Goal: Transaction & Acquisition: Purchase product/service

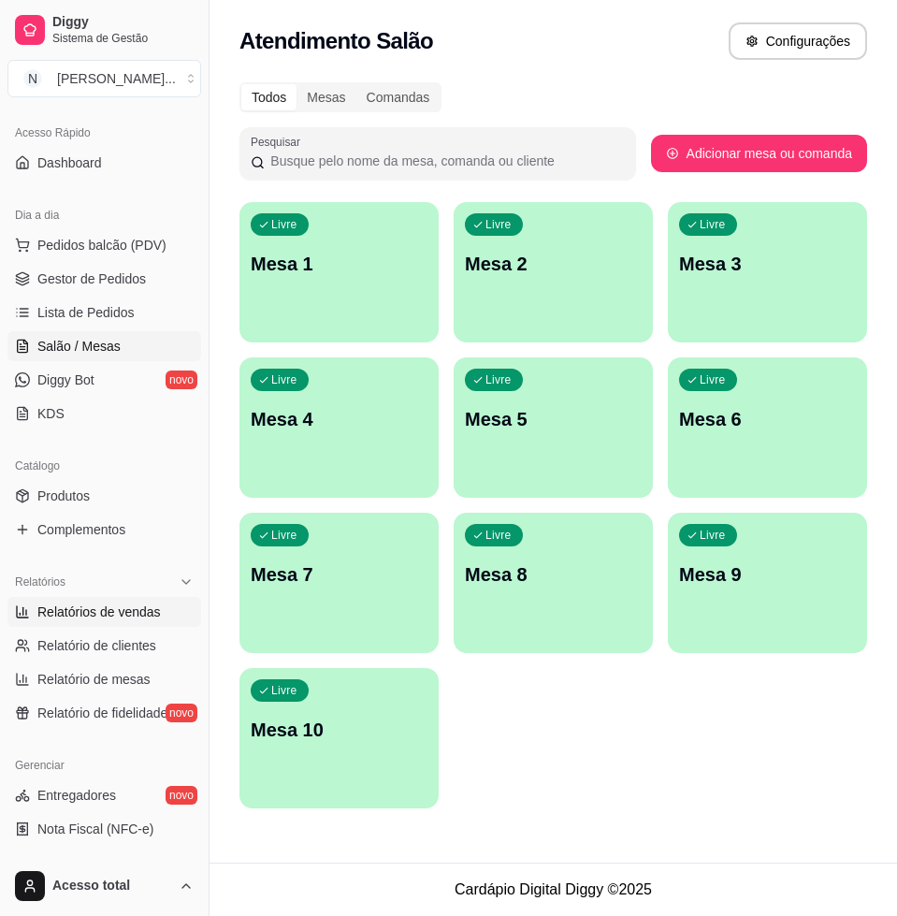
scroll to position [234, 0]
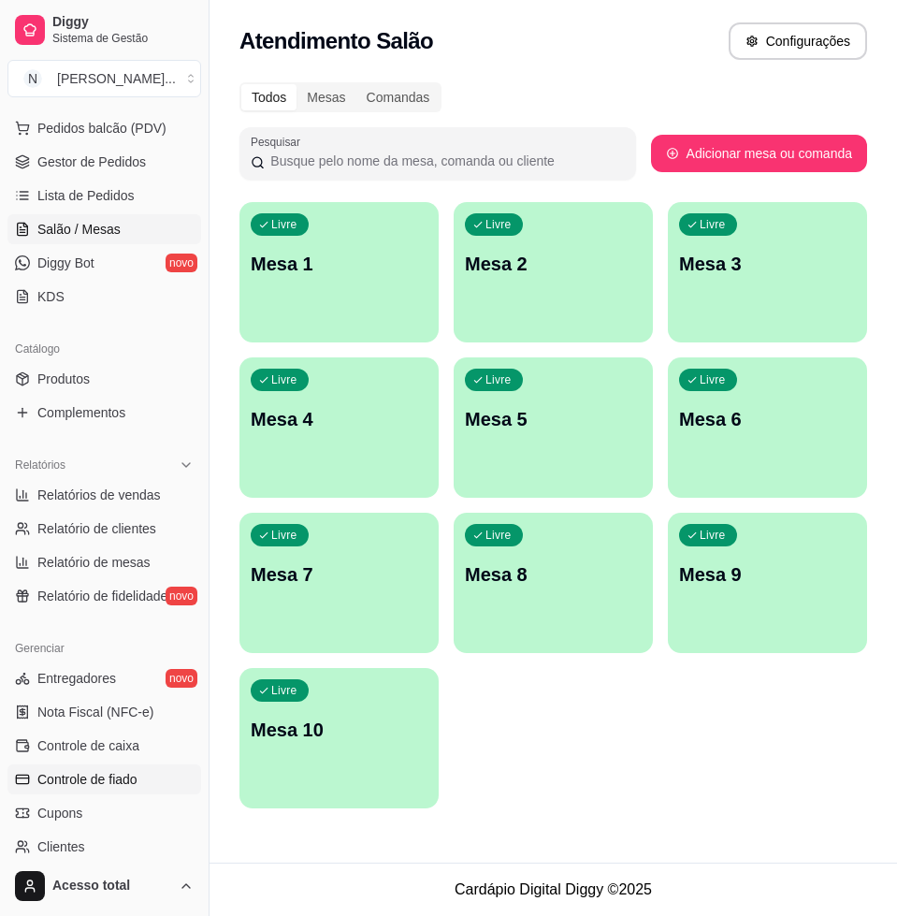
click at [96, 770] on span "Controle de fiado" at bounding box center [87, 779] width 100 height 19
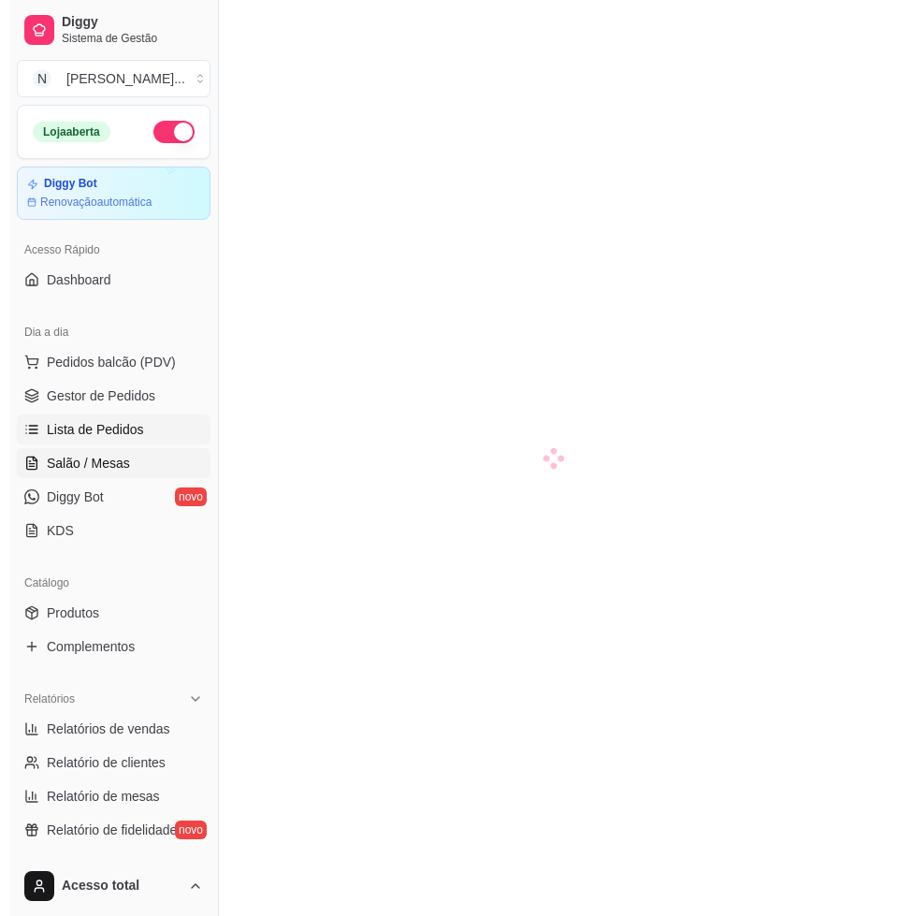
scroll to position [234, 0]
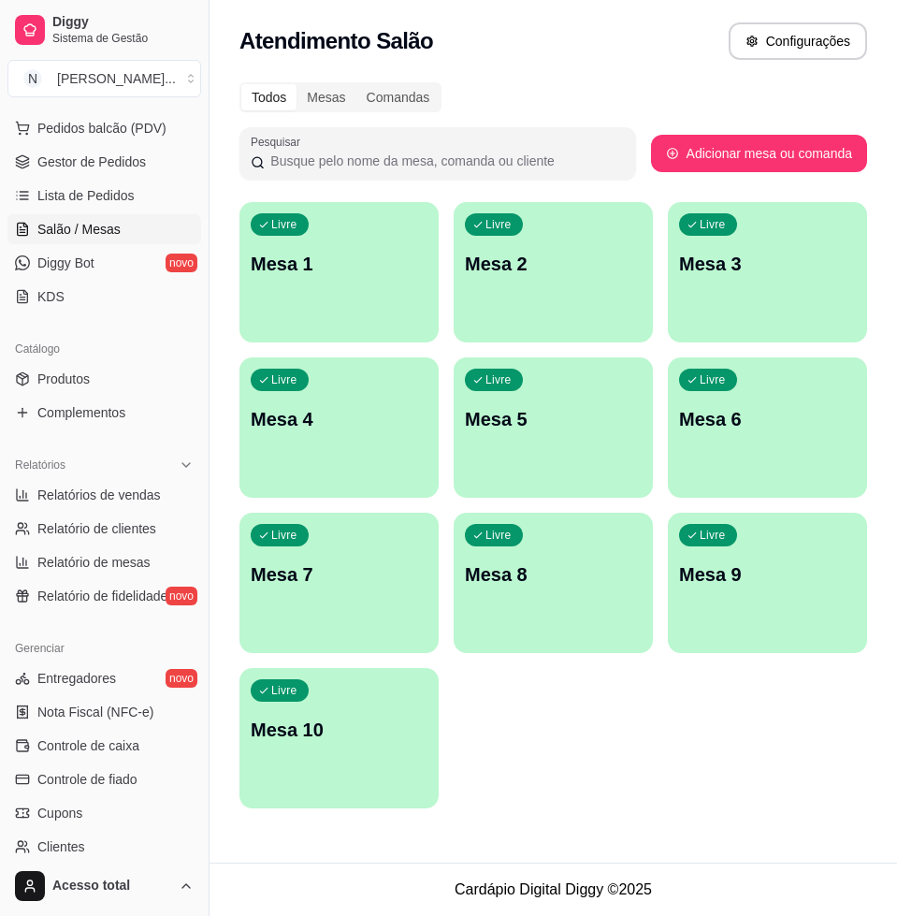
click at [359, 314] on div "Livre Mesa 1" at bounding box center [338, 261] width 199 height 118
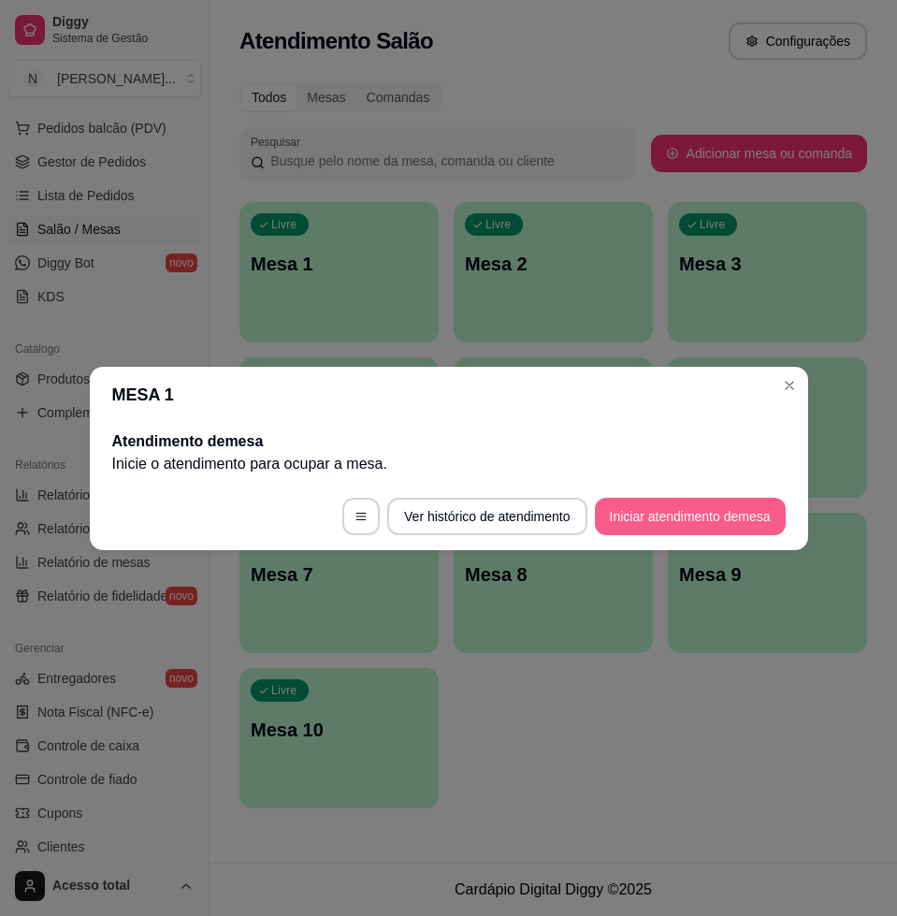
click at [700, 508] on button "Iniciar atendimento de mesa" at bounding box center [690, 516] width 191 height 37
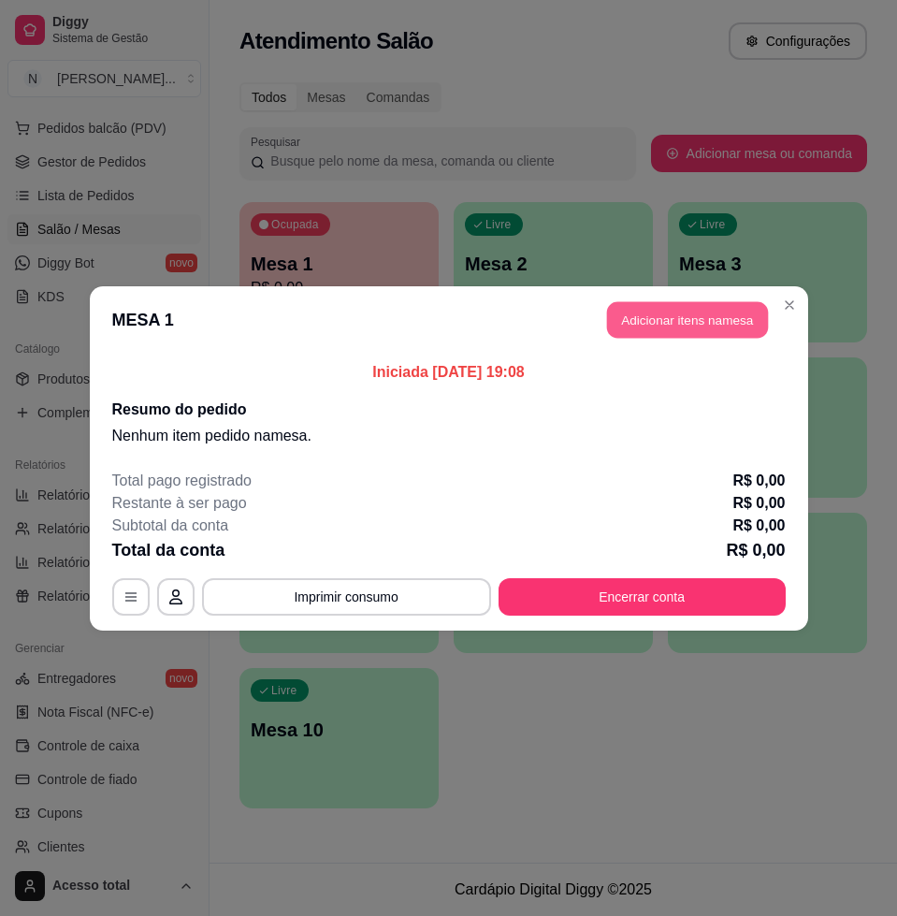
click at [687, 317] on button "Adicionar itens na mesa" at bounding box center [687, 319] width 161 height 36
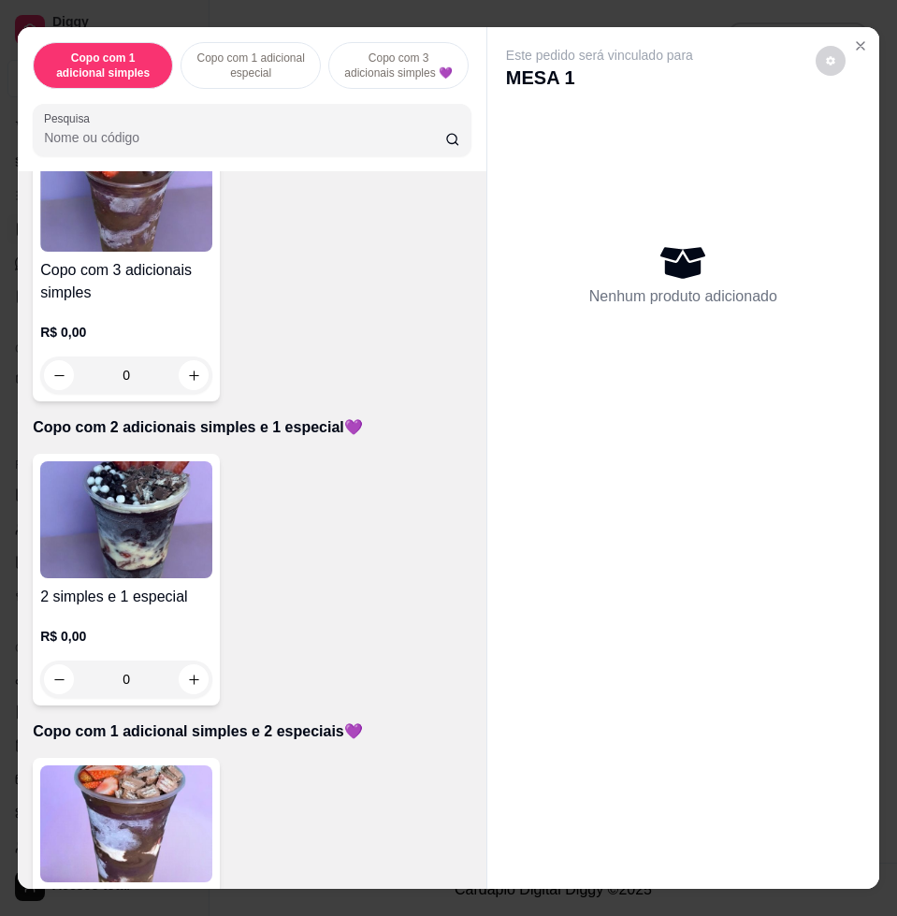
scroll to position [935, 0]
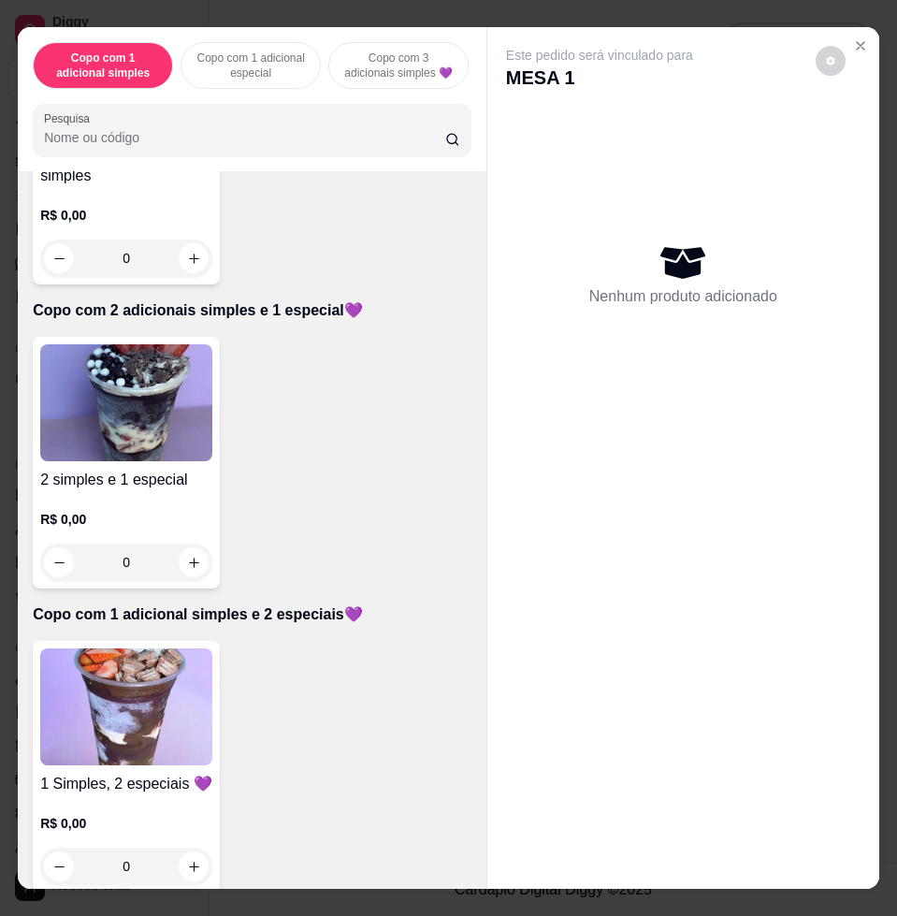
click at [127, 708] on img at bounding box center [126, 706] width 172 height 117
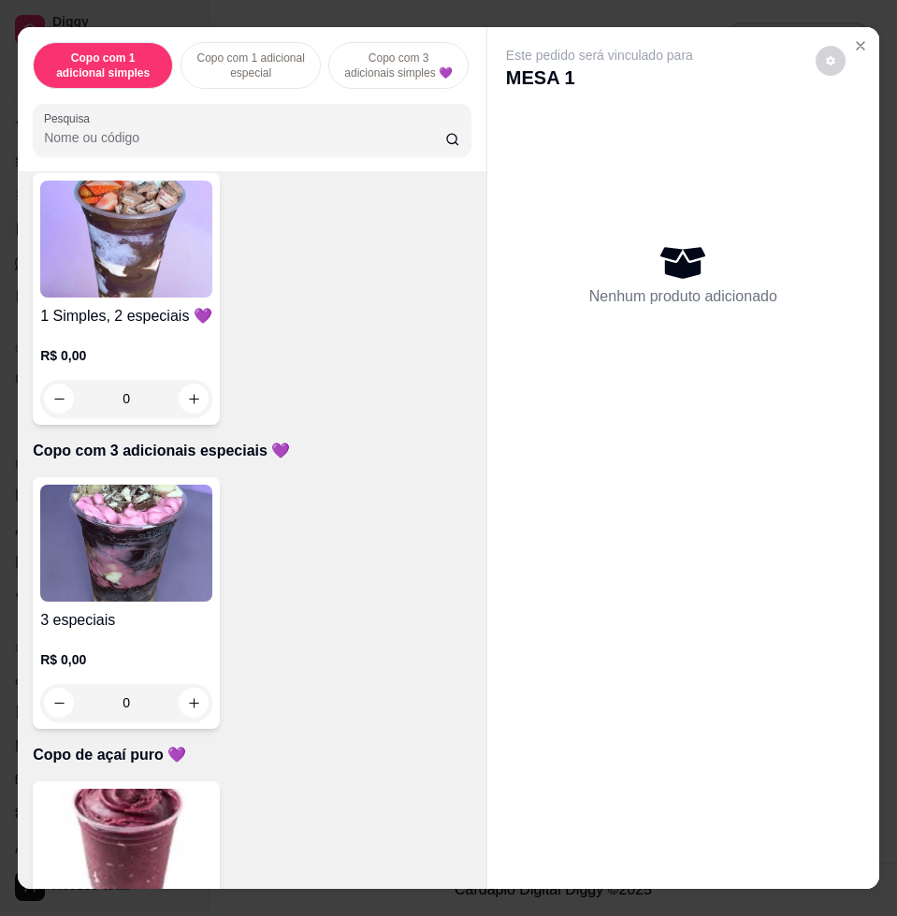
scroll to position [1520, 0]
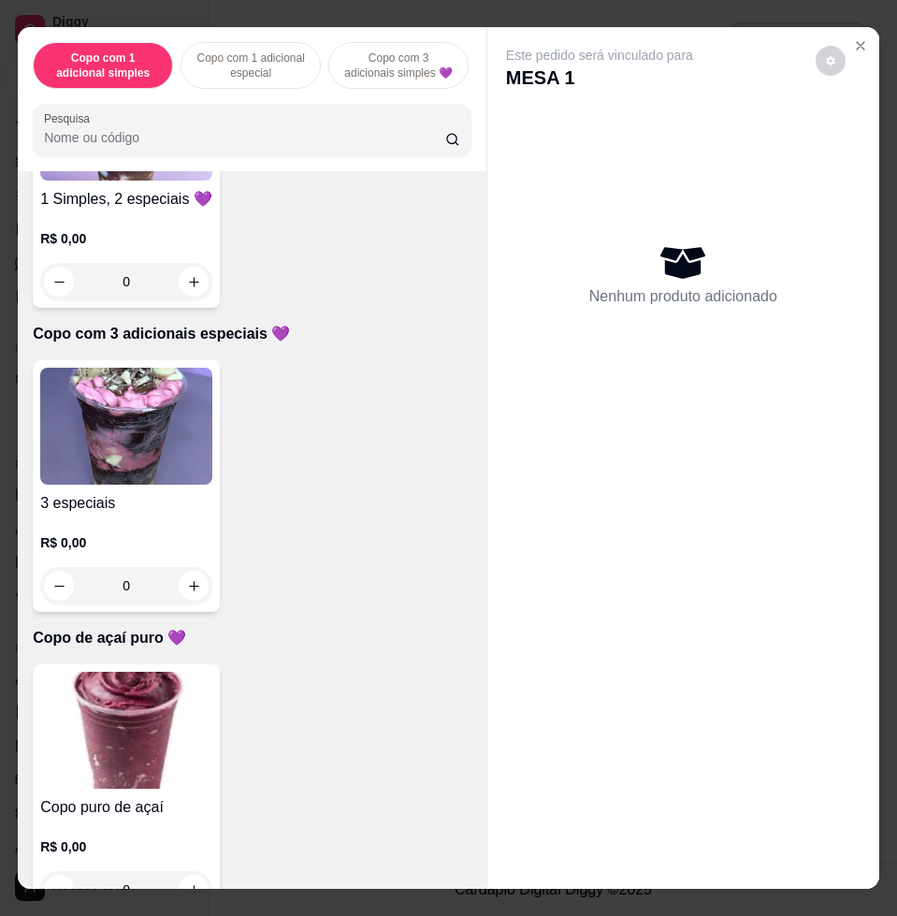
click at [131, 479] on img at bounding box center [126, 426] width 172 height 117
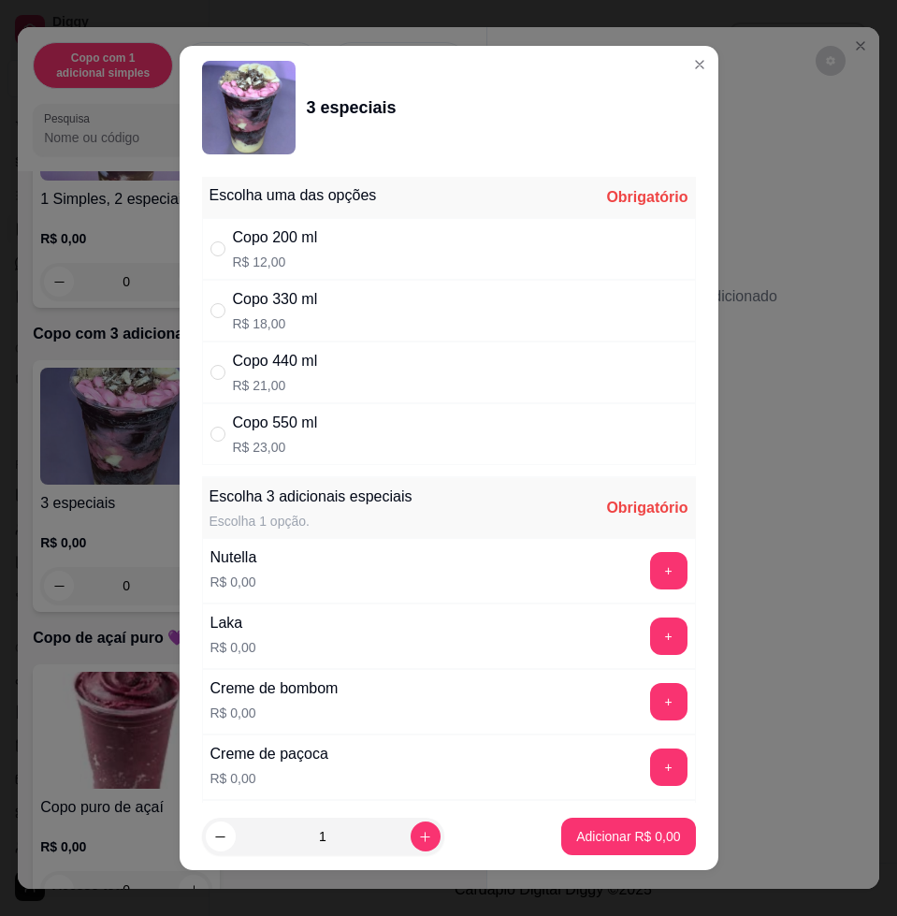
click at [306, 383] on p "R$ 21,00" at bounding box center [275, 385] width 85 height 19
radio input "true"
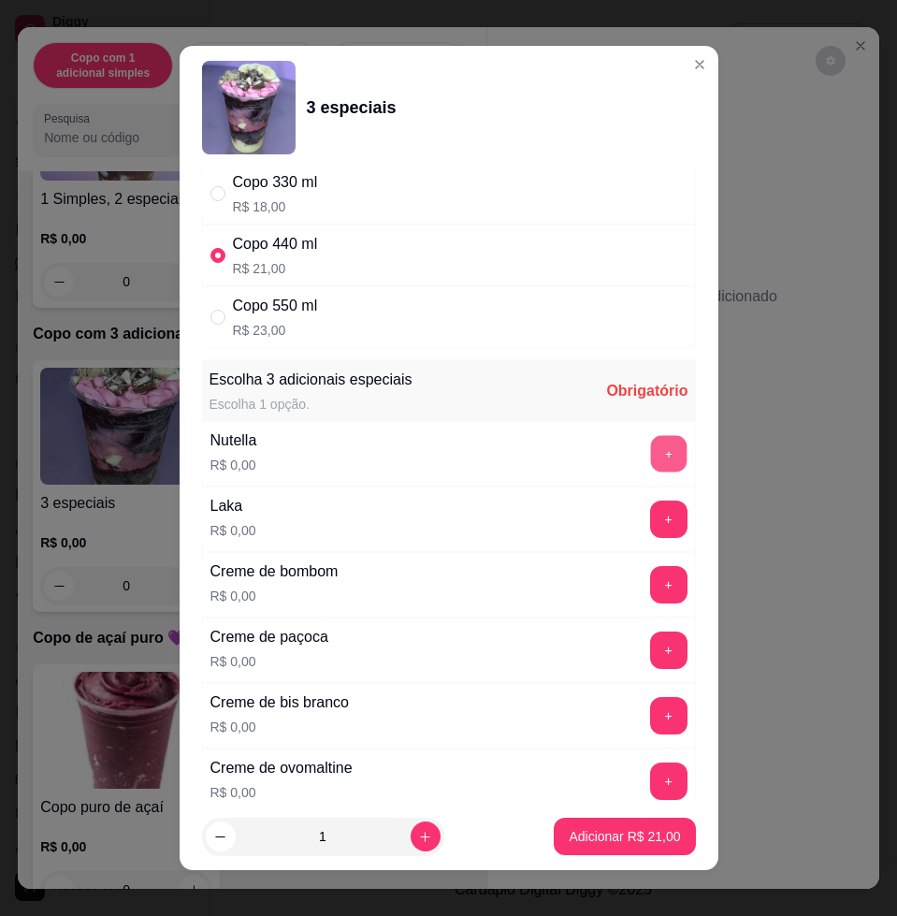
click at [650, 455] on button "+" at bounding box center [668, 454] width 36 height 36
click at [650, 519] on button "+" at bounding box center [668, 518] width 37 height 37
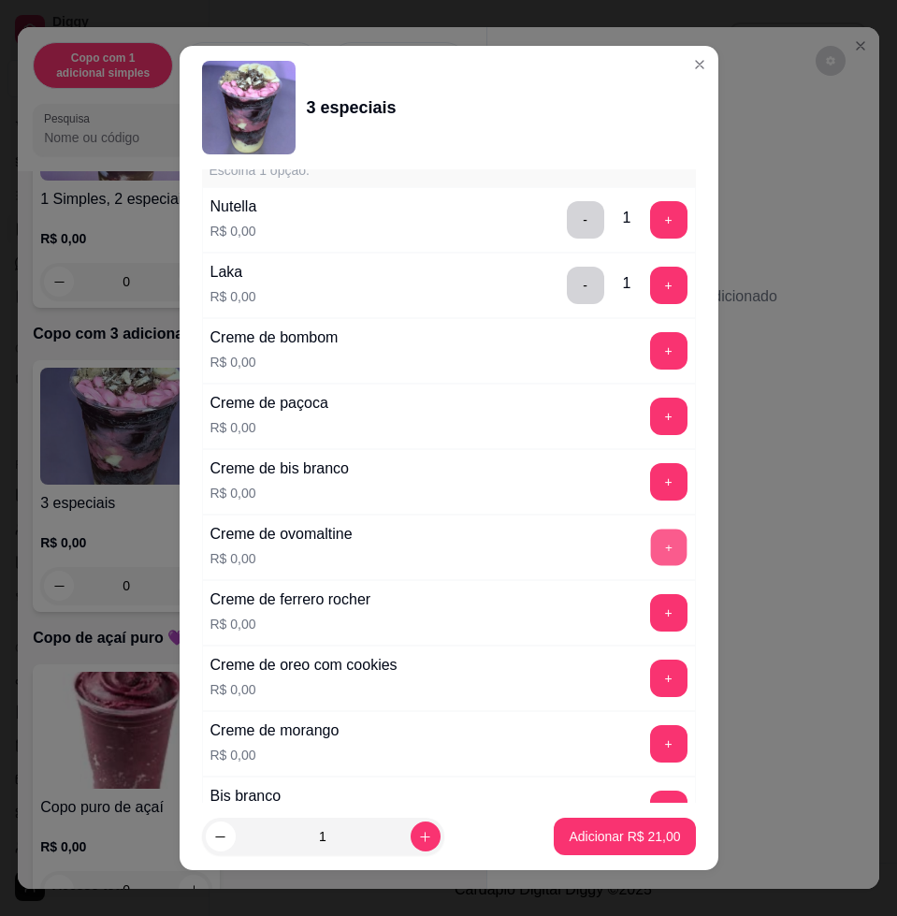
click at [650, 544] on button "+" at bounding box center [668, 547] width 36 height 36
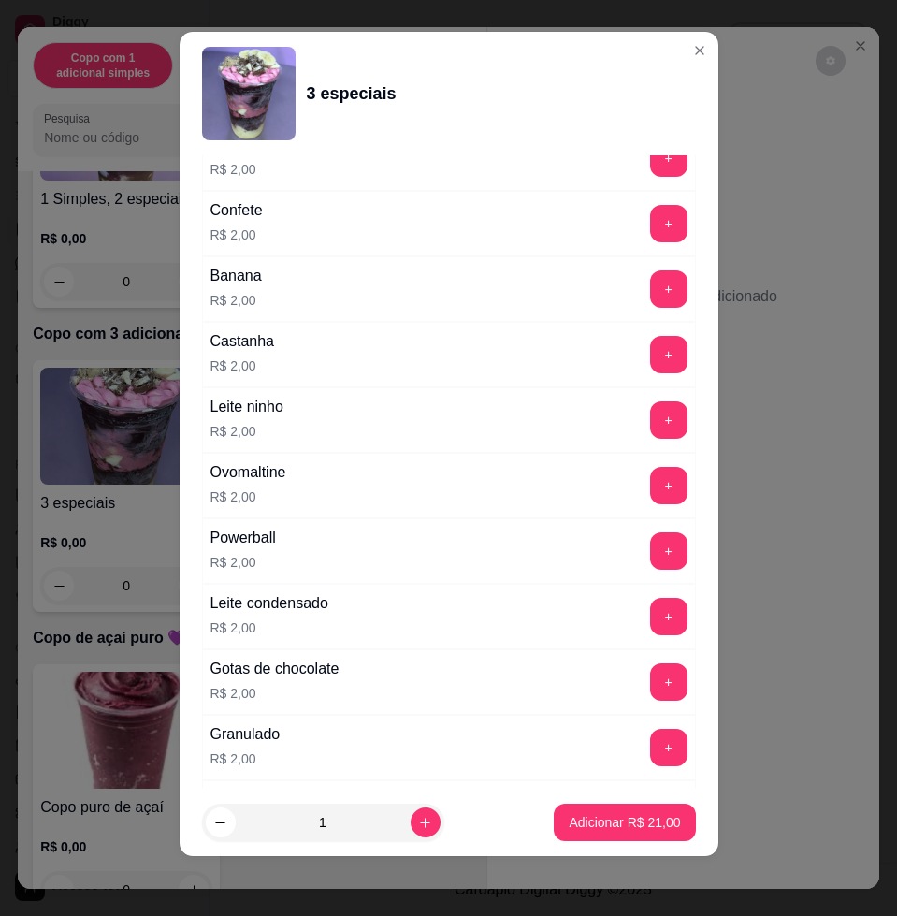
scroll to position [2665, 0]
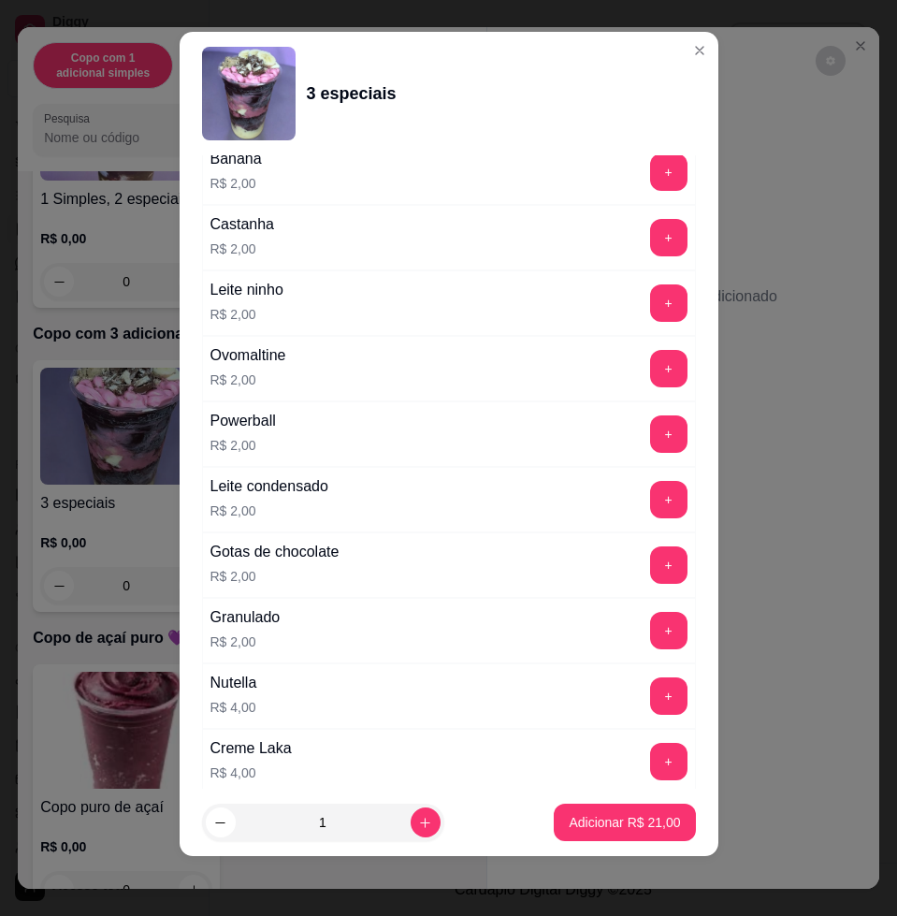
click at [643, 564] on div "+" at bounding box center [669, 564] width 52 height 37
click at [650, 566] on button "+" at bounding box center [668, 565] width 36 height 36
click at [602, 818] on p "Adicionar R$ 23,00" at bounding box center [625, 822] width 109 height 18
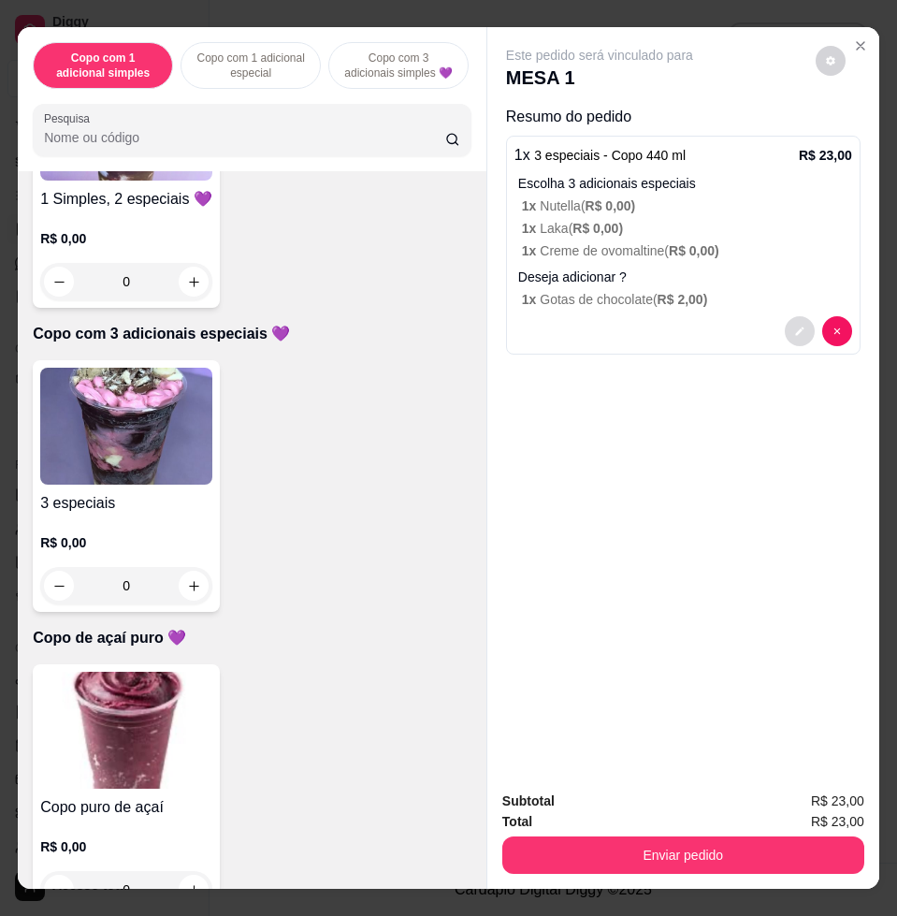
click at [795, 327] on icon "decrease-product-quantity" at bounding box center [799, 331] width 8 height 8
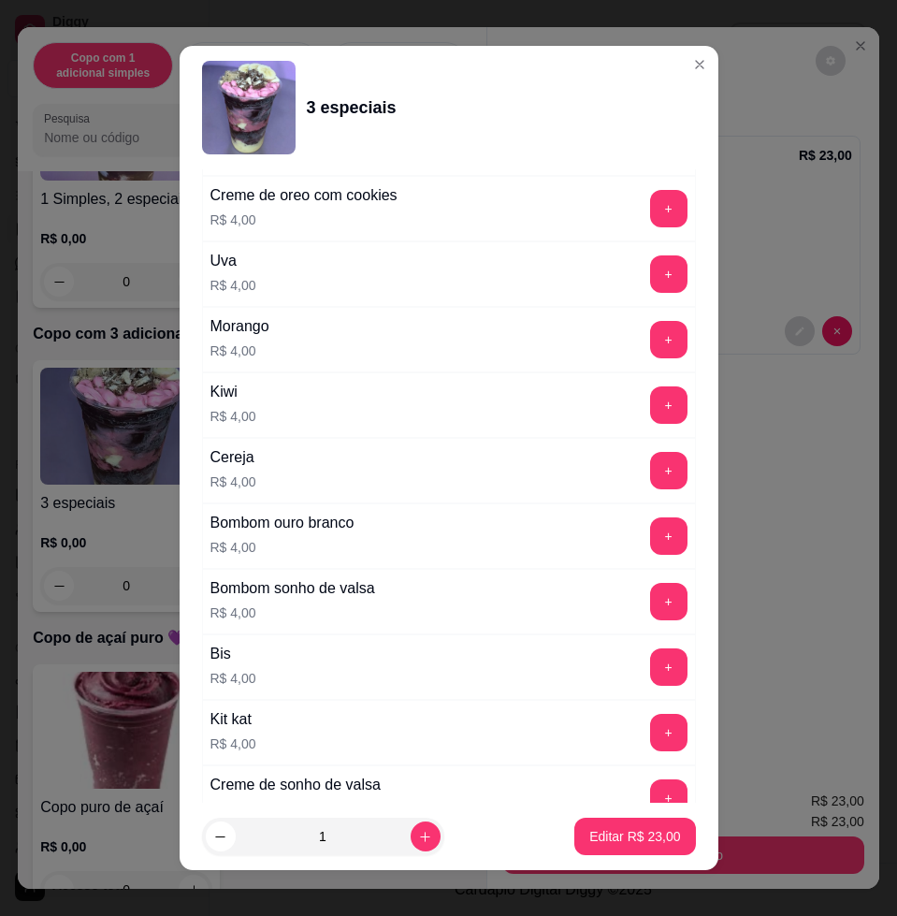
scroll to position [3859, 0]
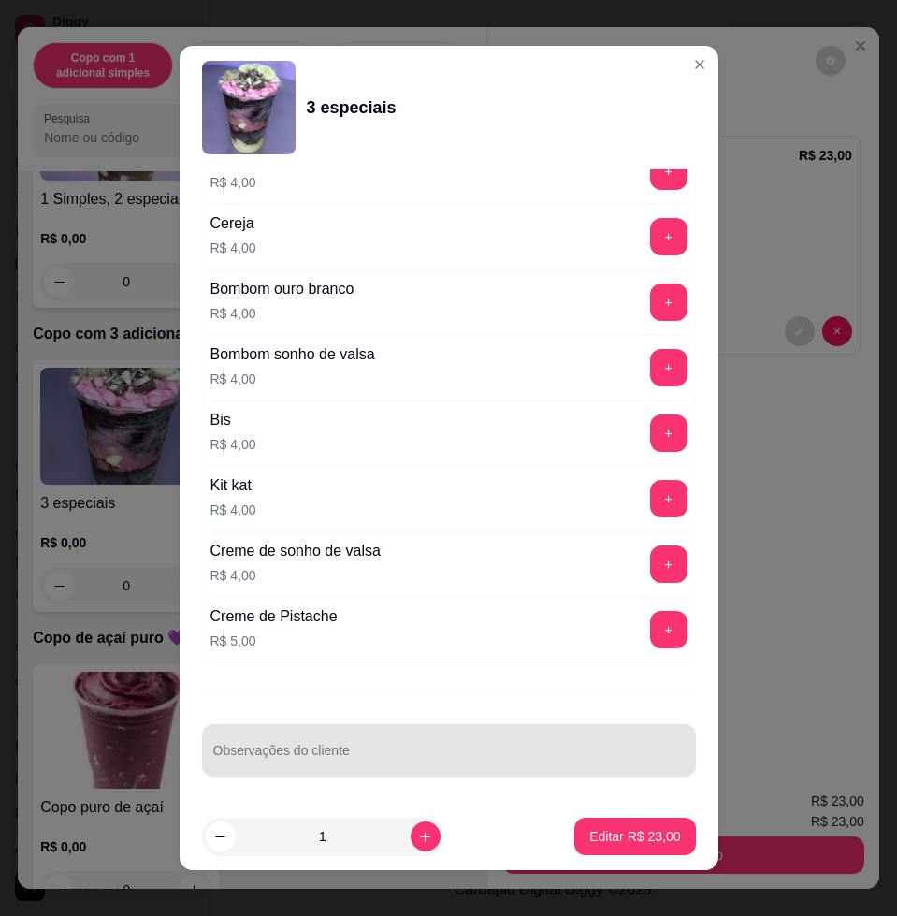
click at [433, 737] on div at bounding box center [448, 750] width 471 height 37
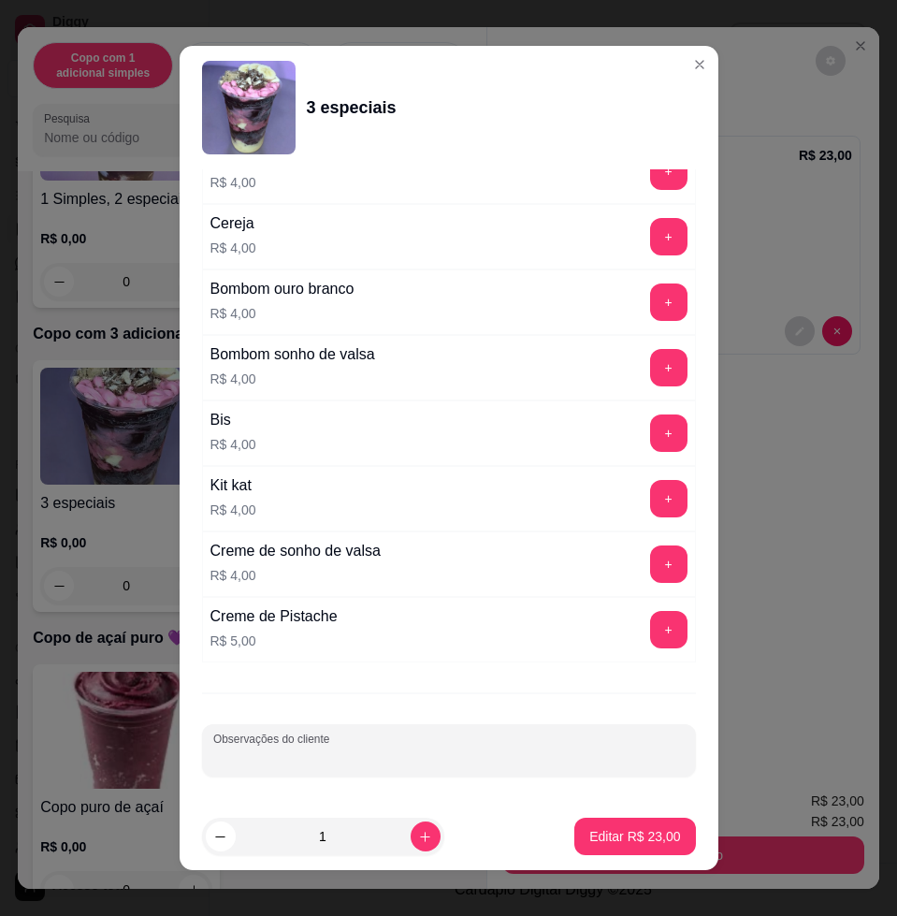
click at [428, 748] on input "Observações do cliente" at bounding box center [448, 757] width 471 height 19
click at [428, 750] on input "Observações do cliente" at bounding box center [448, 757] width 471 height 19
type input "comer"
click at [626, 825] on button "Editar R$ 23,00" at bounding box center [634, 837] width 117 height 36
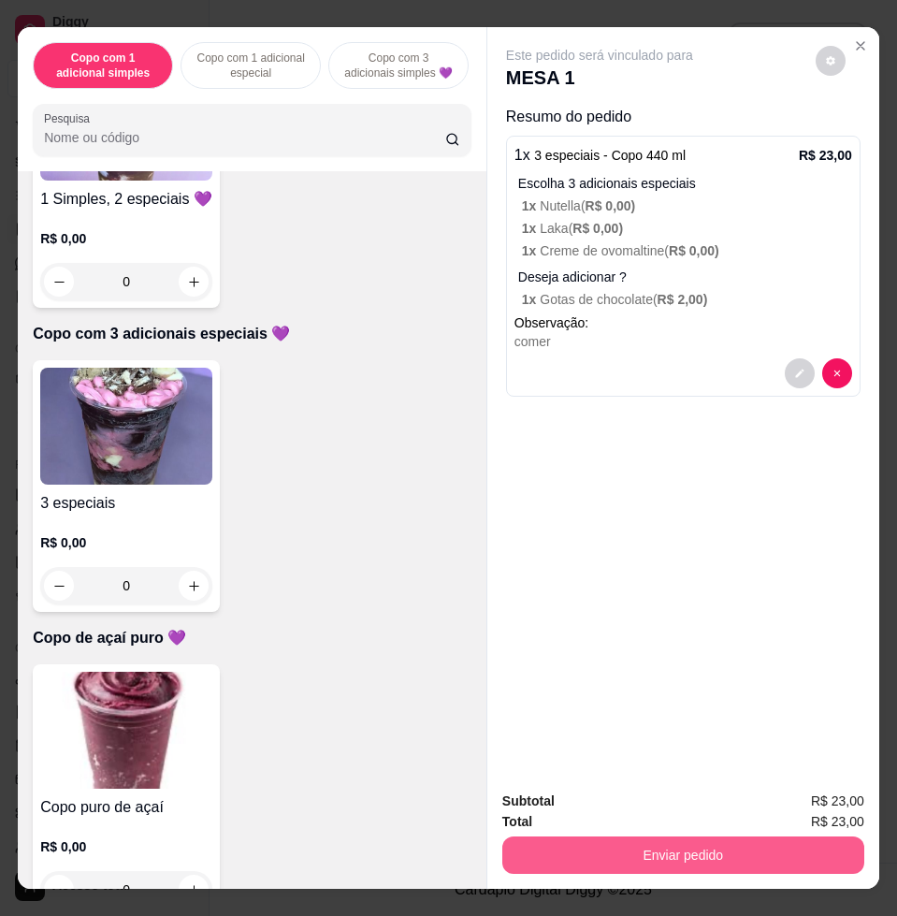
click at [714, 841] on button "Enviar pedido" at bounding box center [683, 854] width 362 height 37
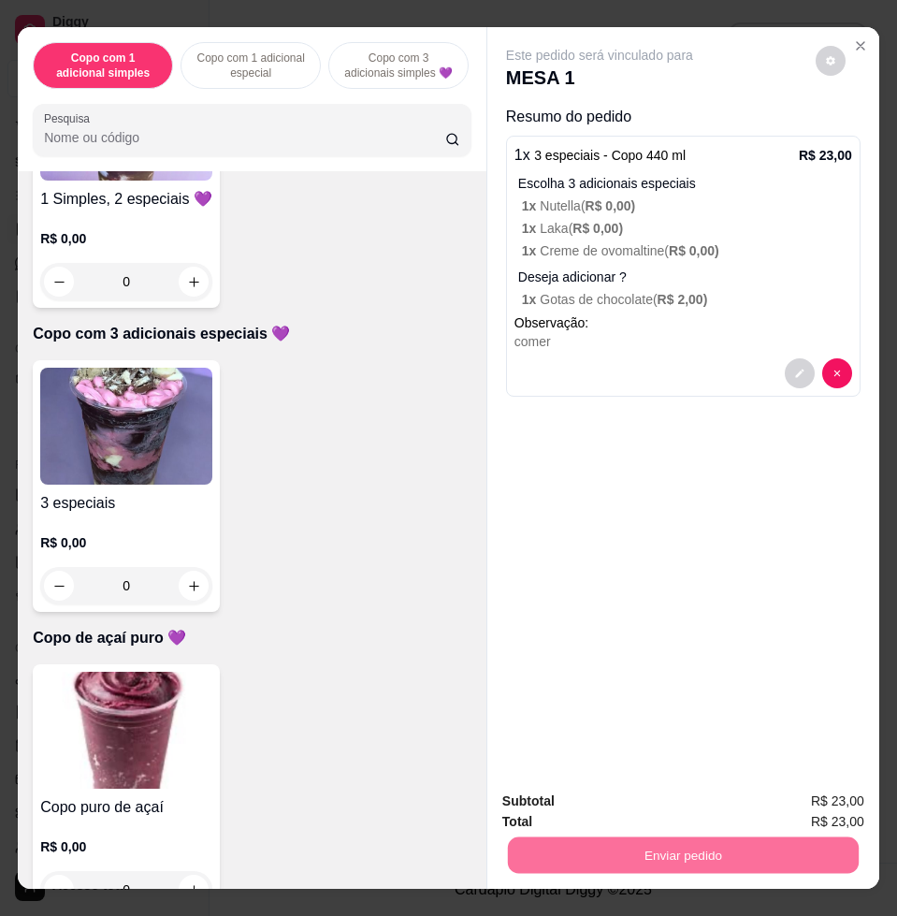
click at [575, 791] on button "Não registrar e enviar pedido" at bounding box center [619, 800] width 195 height 36
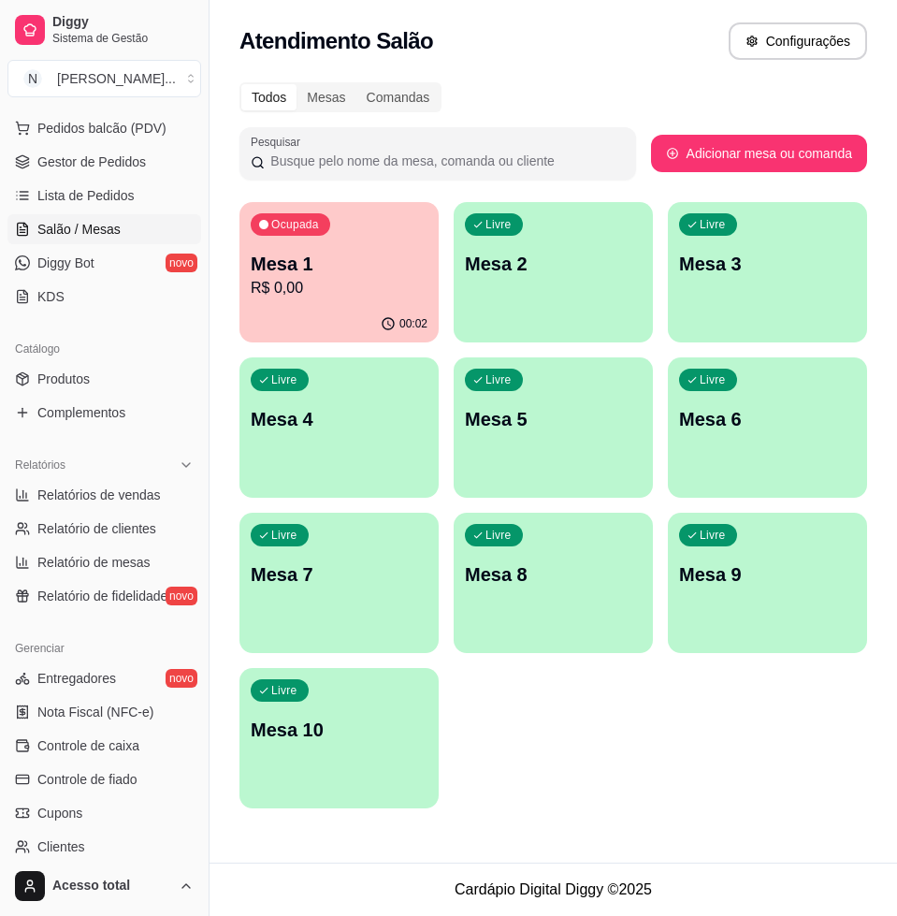
click at [341, 282] on p "R$ 0,00" at bounding box center [339, 288] width 177 height 22
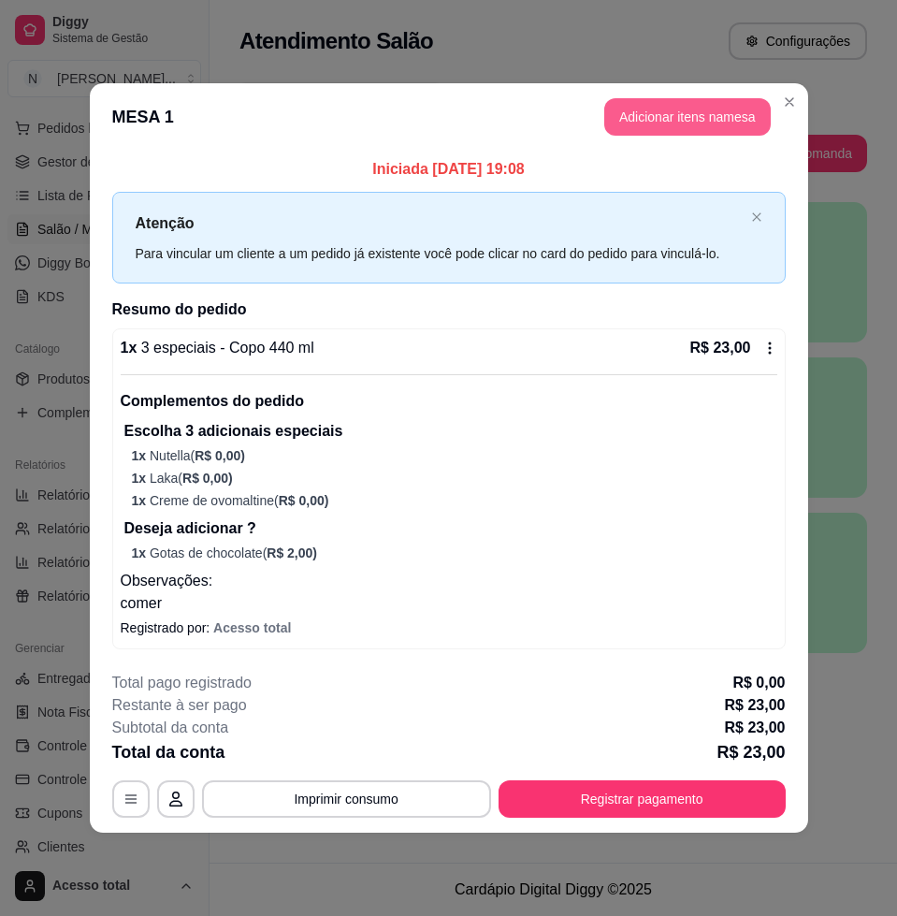
click at [687, 98] on button "Adicionar itens na mesa" at bounding box center [687, 116] width 167 height 37
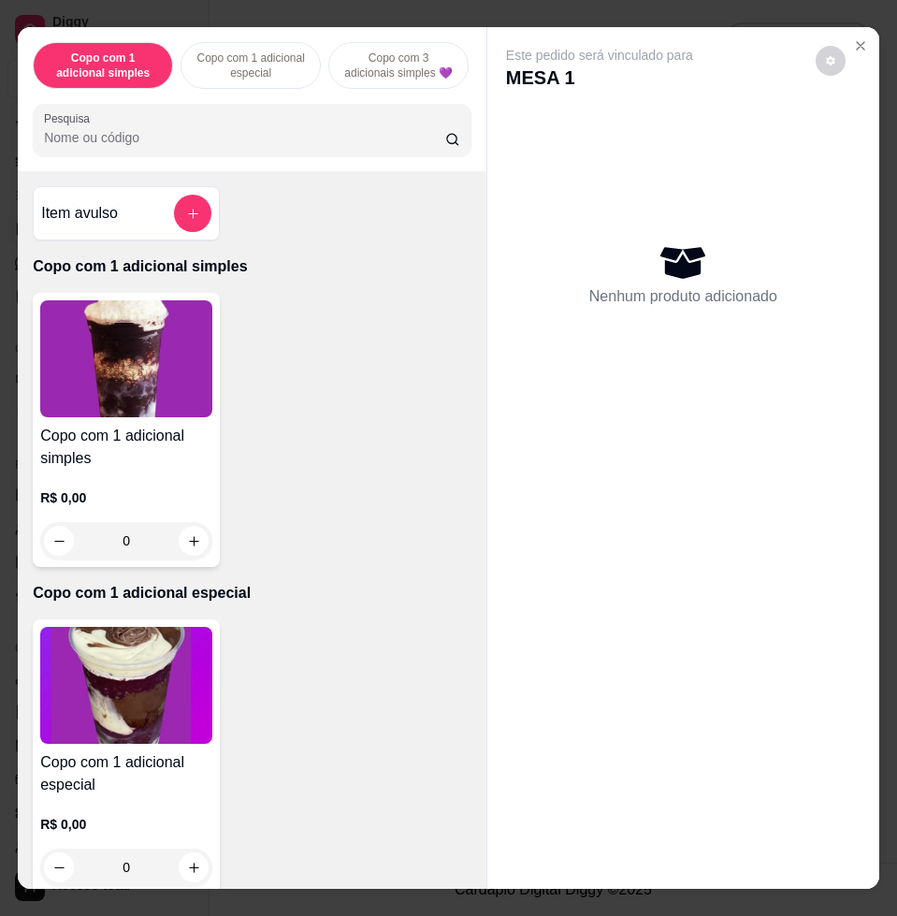
click at [167, 370] on img at bounding box center [126, 358] width 172 height 117
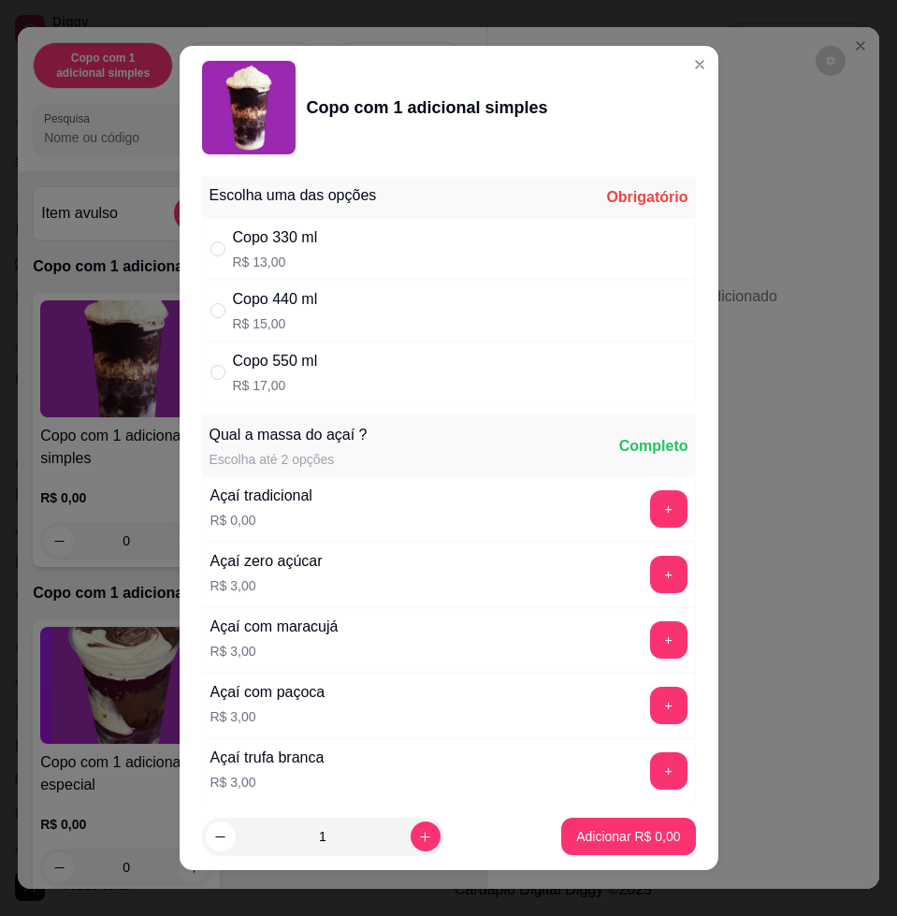
scroll to position [117, 0]
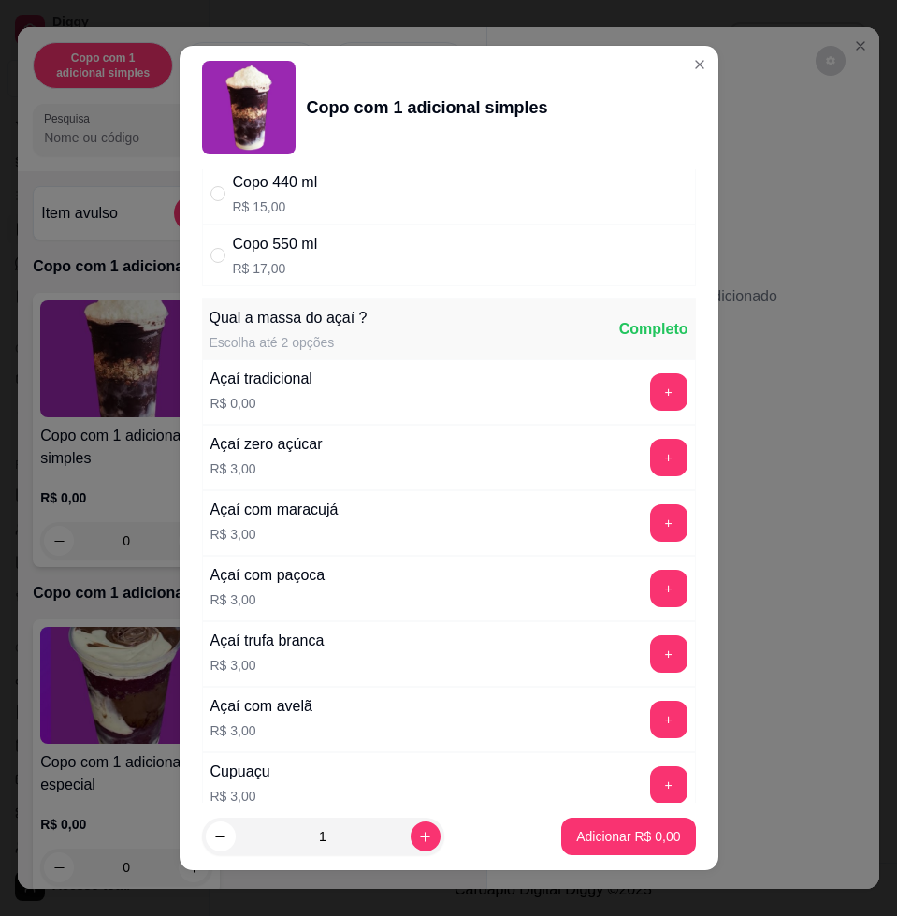
drag, startPoint x: 793, startPoint y: 584, endPoint x: 740, endPoint y: 546, distance: 65.1
click at [790, 580] on div "Este pedido será vinculado para MESA 1 Nenhum produto adicionado" at bounding box center [683, 442] width 392 height 831
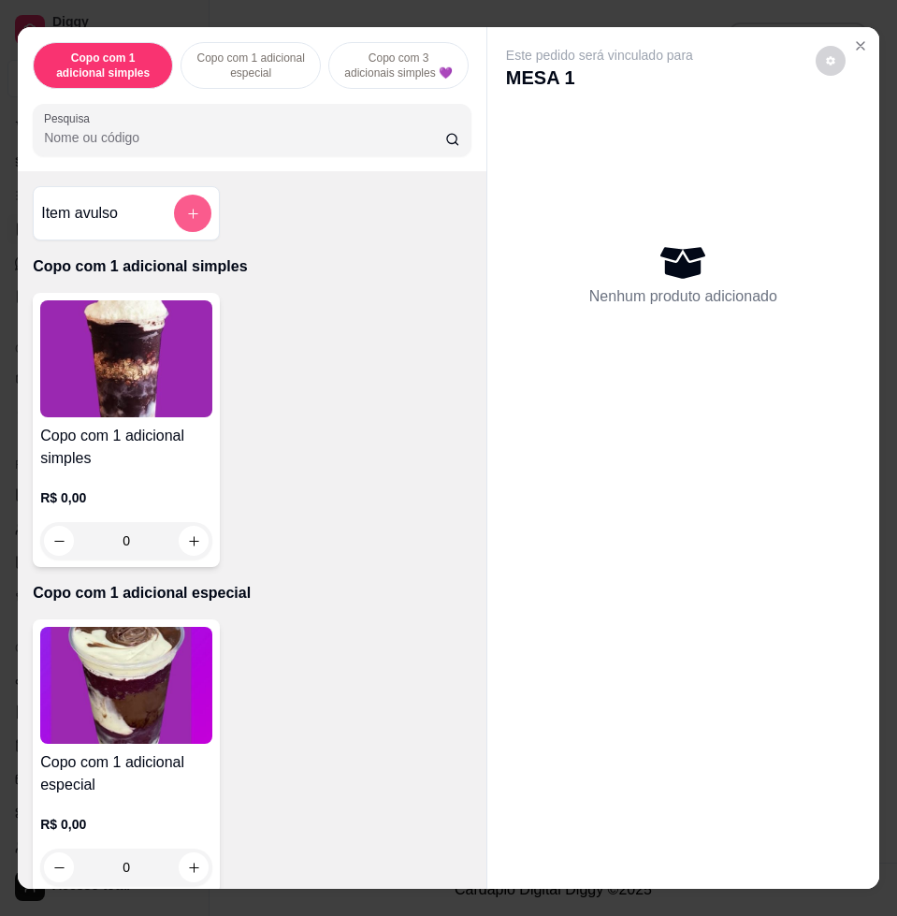
click at [190, 208] on button "add-separate-item" at bounding box center [192, 213] width 37 height 37
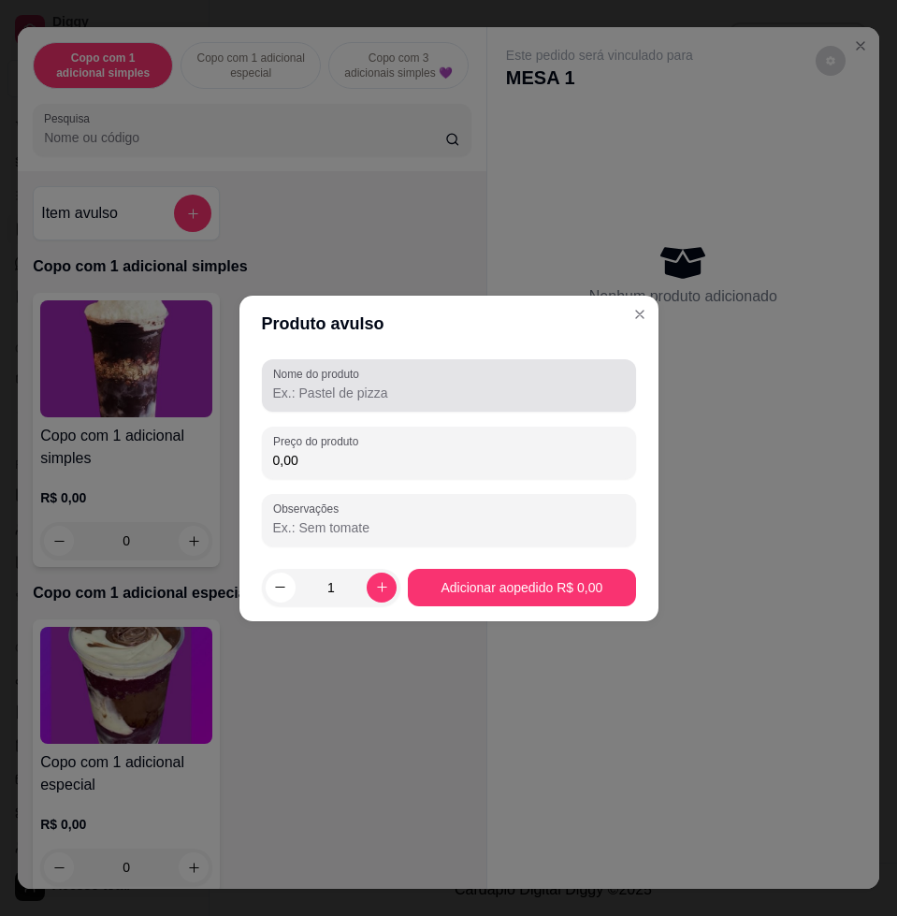
click at [395, 387] on input "Nome do produto" at bounding box center [449, 393] width 352 height 19
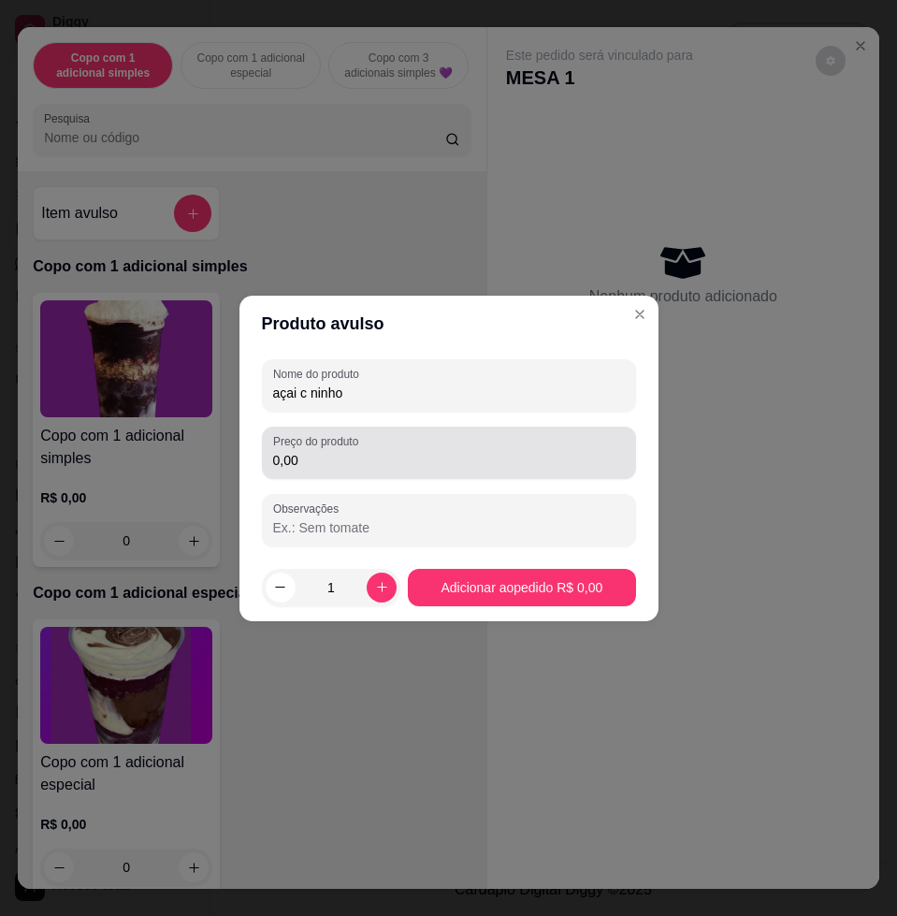
type input "açai c ninho"
click at [395, 438] on div "0,00" at bounding box center [449, 452] width 352 height 37
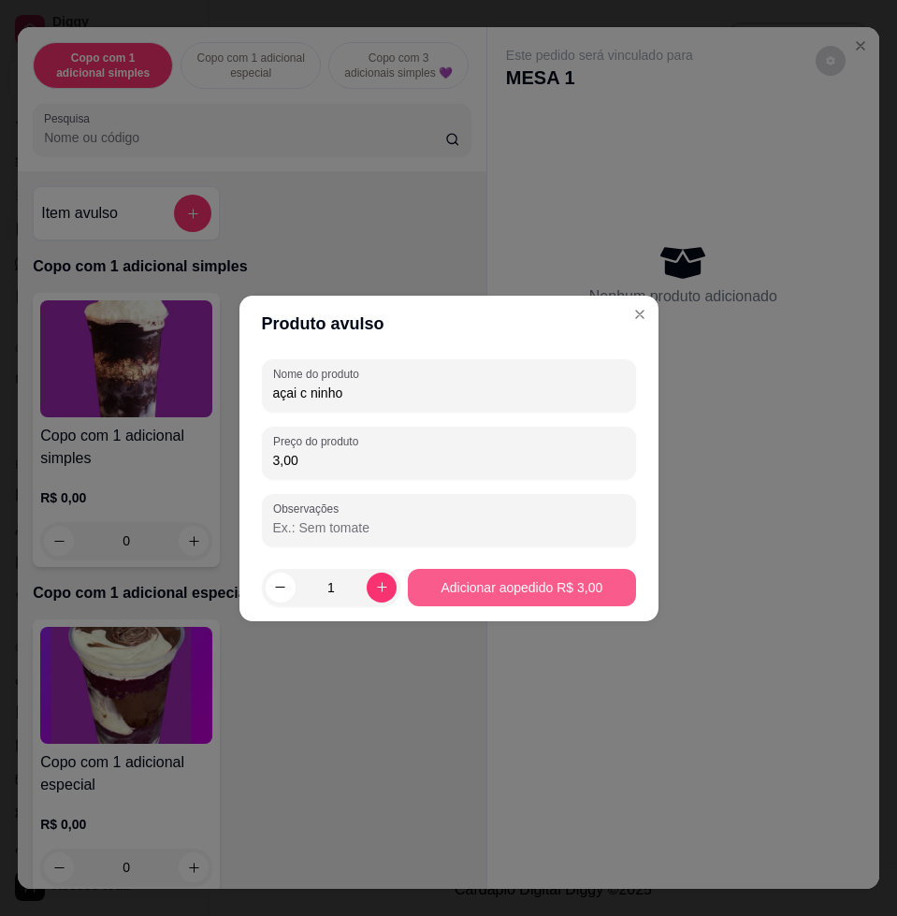
type input "3,00"
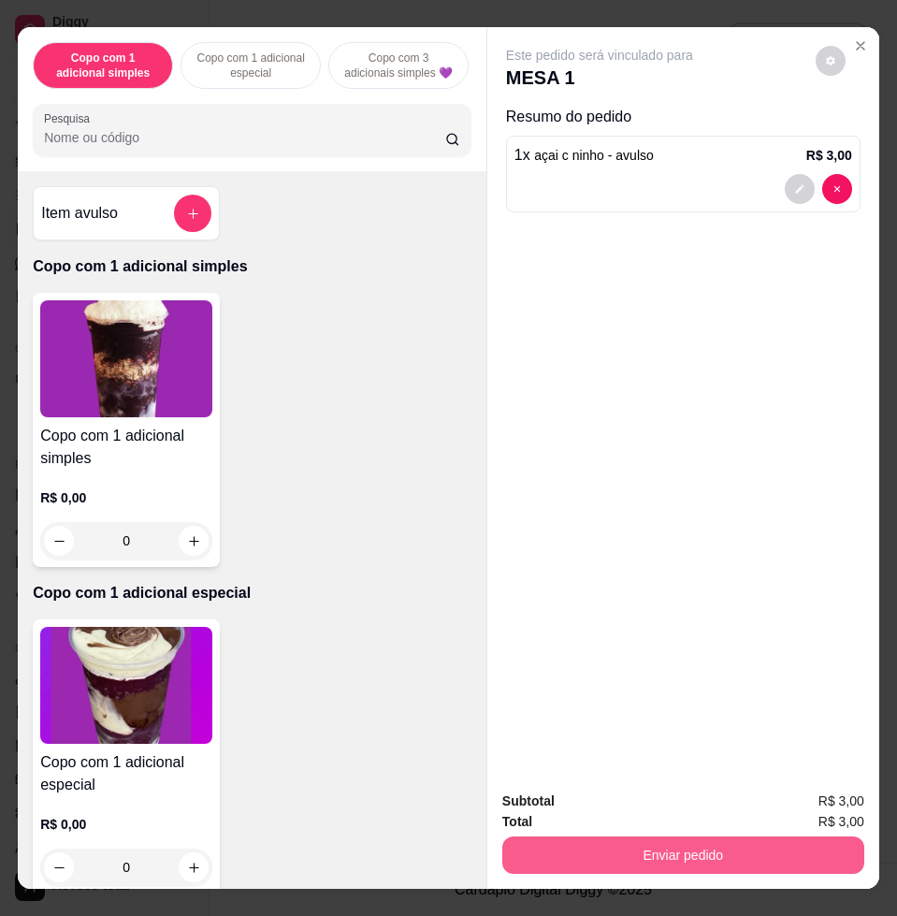
click at [672, 837] on button "Enviar pedido" at bounding box center [683, 854] width 362 height 37
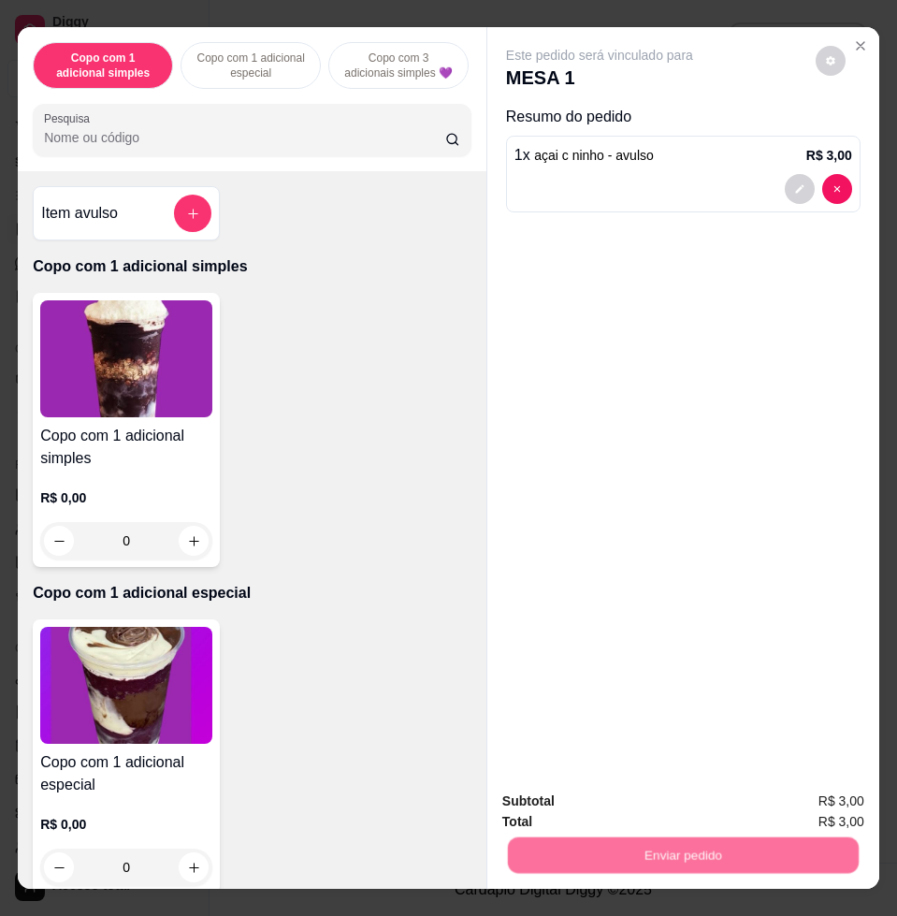
click at [624, 793] on button "Não registrar e enviar pedido" at bounding box center [619, 800] width 195 height 36
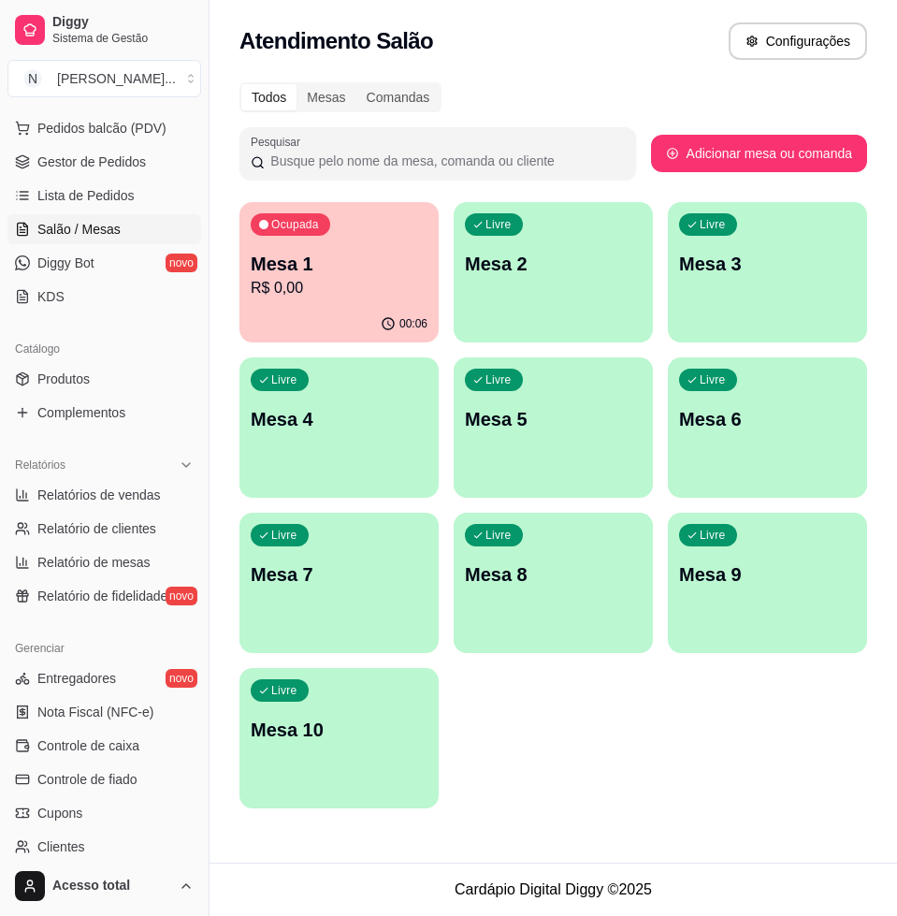
click at [425, 253] on p "Mesa 1" at bounding box center [339, 264] width 177 height 26
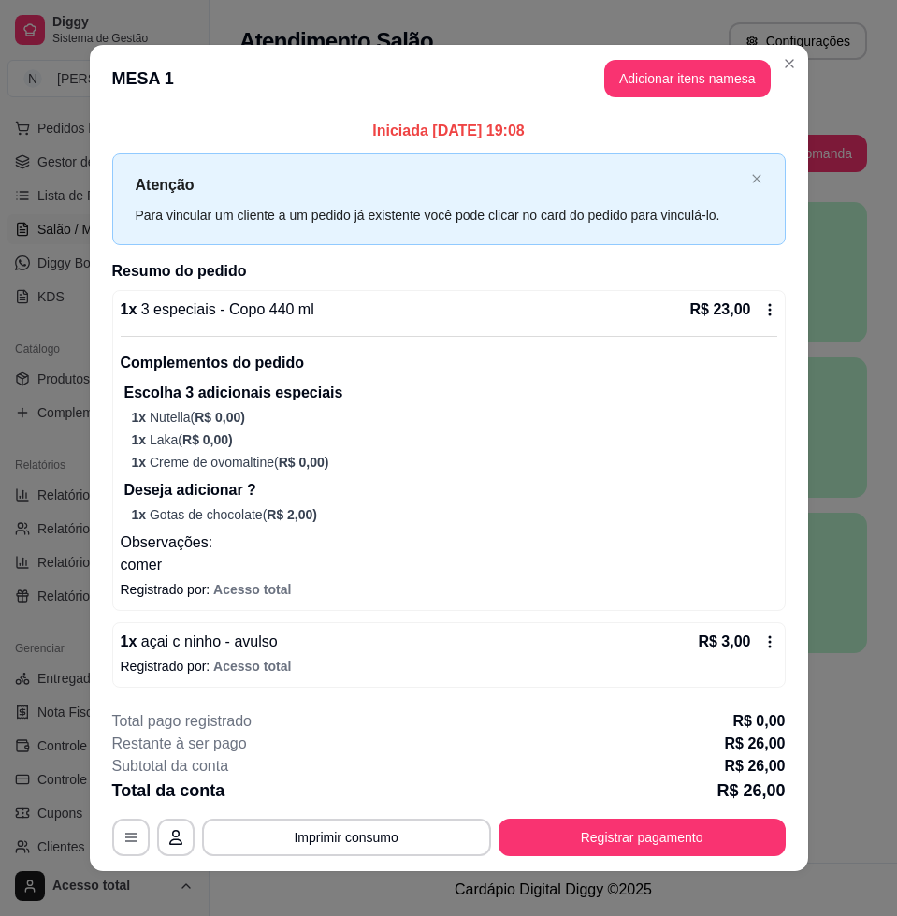
scroll to position [15, 0]
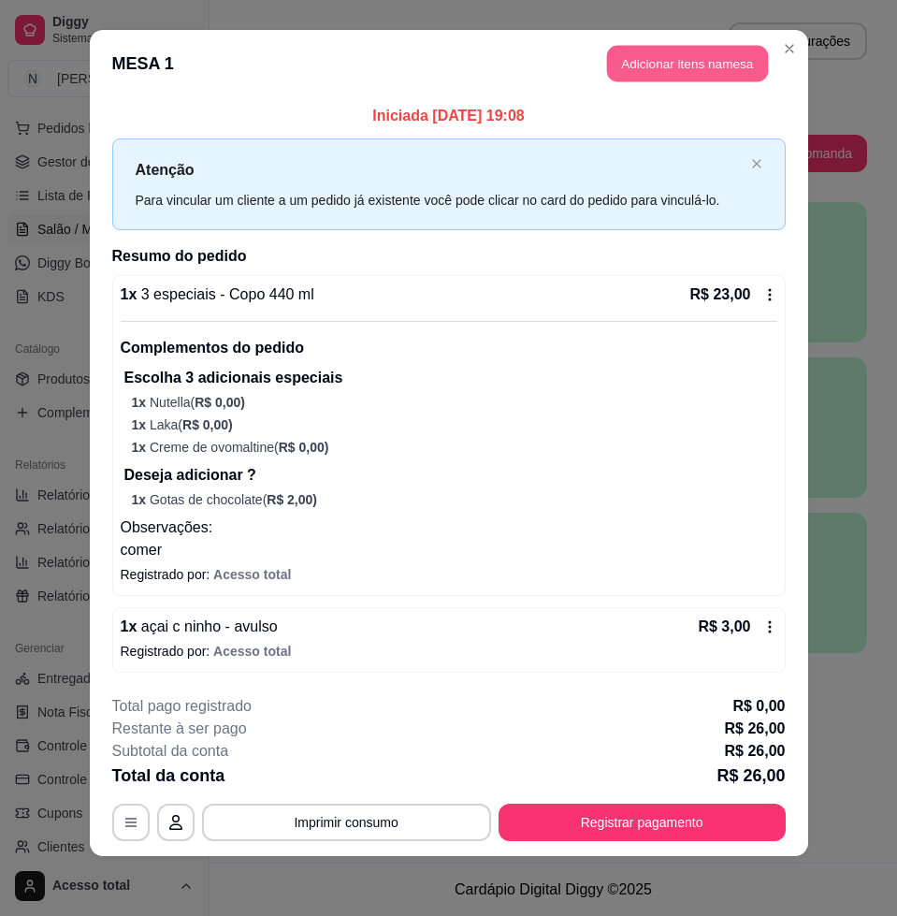
click at [693, 61] on button "Adicionar itens na mesa" at bounding box center [687, 64] width 161 height 36
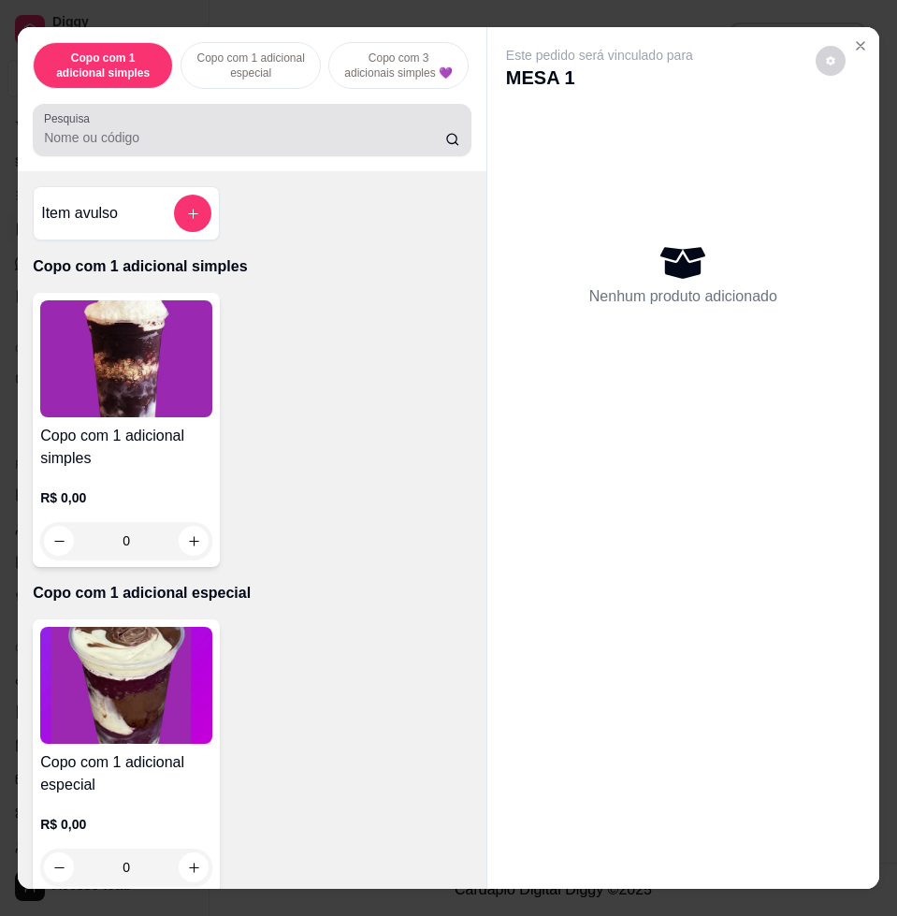
click at [346, 133] on div at bounding box center [252, 129] width 416 height 37
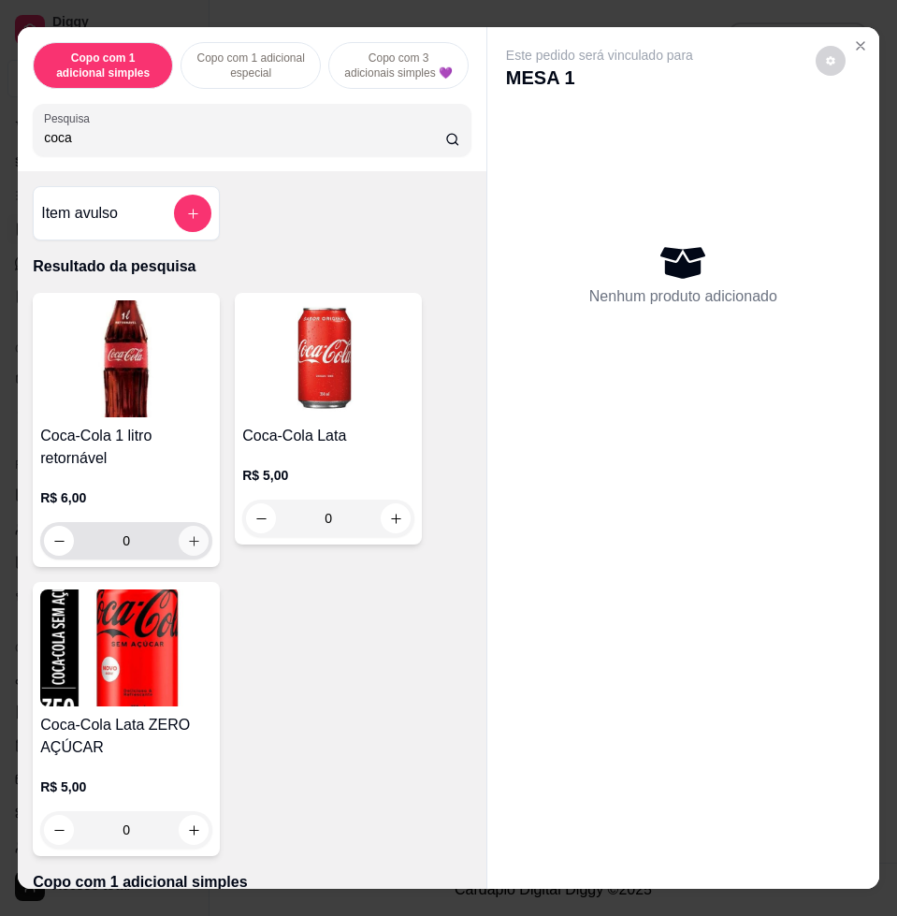
type input "coca"
click at [187, 548] on icon "increase-product-quantity" at bounding box center [194, 541] width 14 height 14
type input "1"
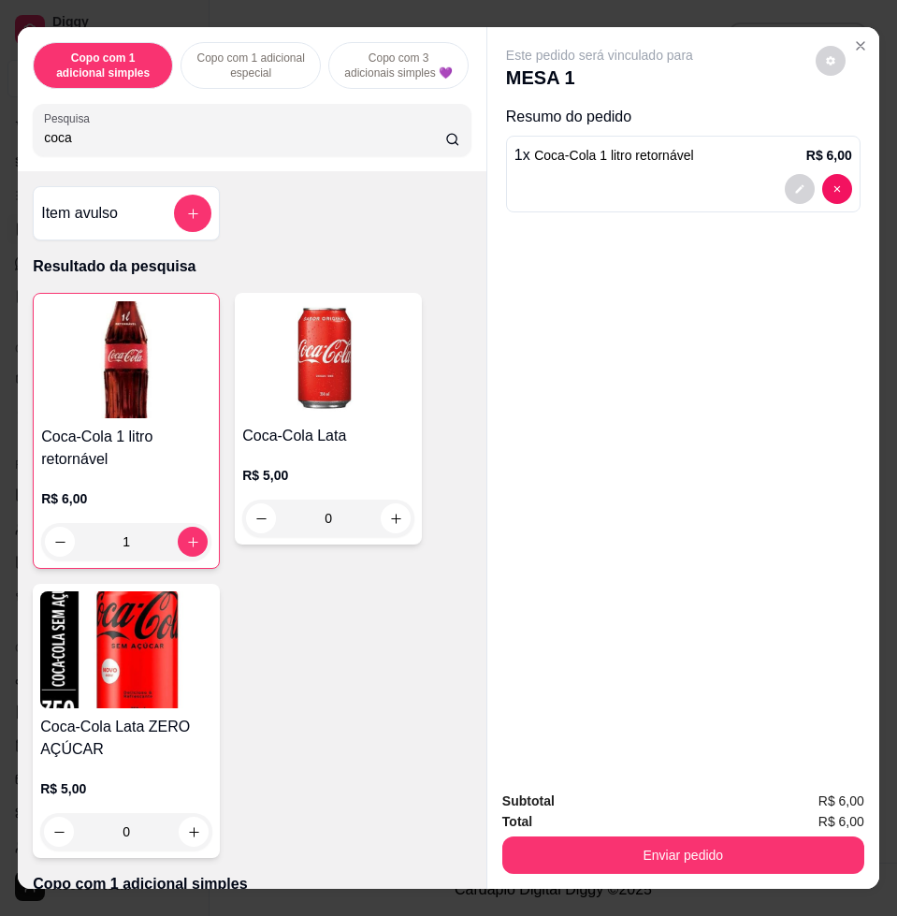
click at [802, 832] on div "Enviar pedido" at bounding box center [683, 853] width 362 height 42
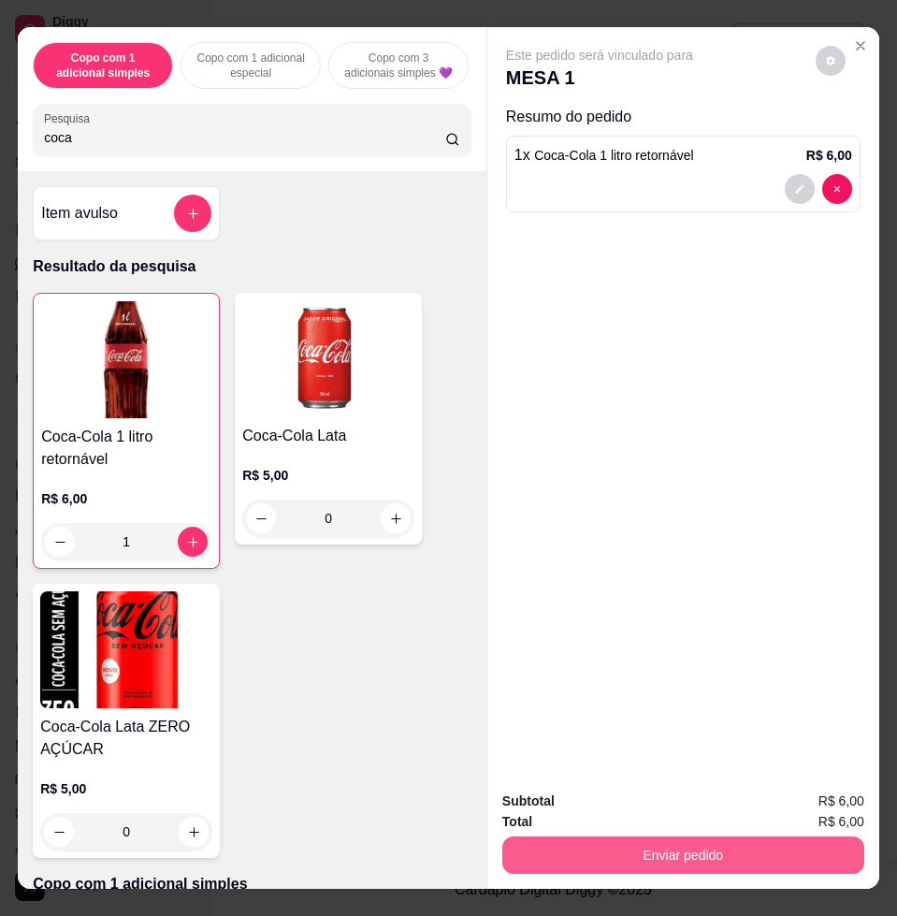
click at [794, 852] on button "Enviar pedido" at bounding box center [683, 854] width 362 height 37
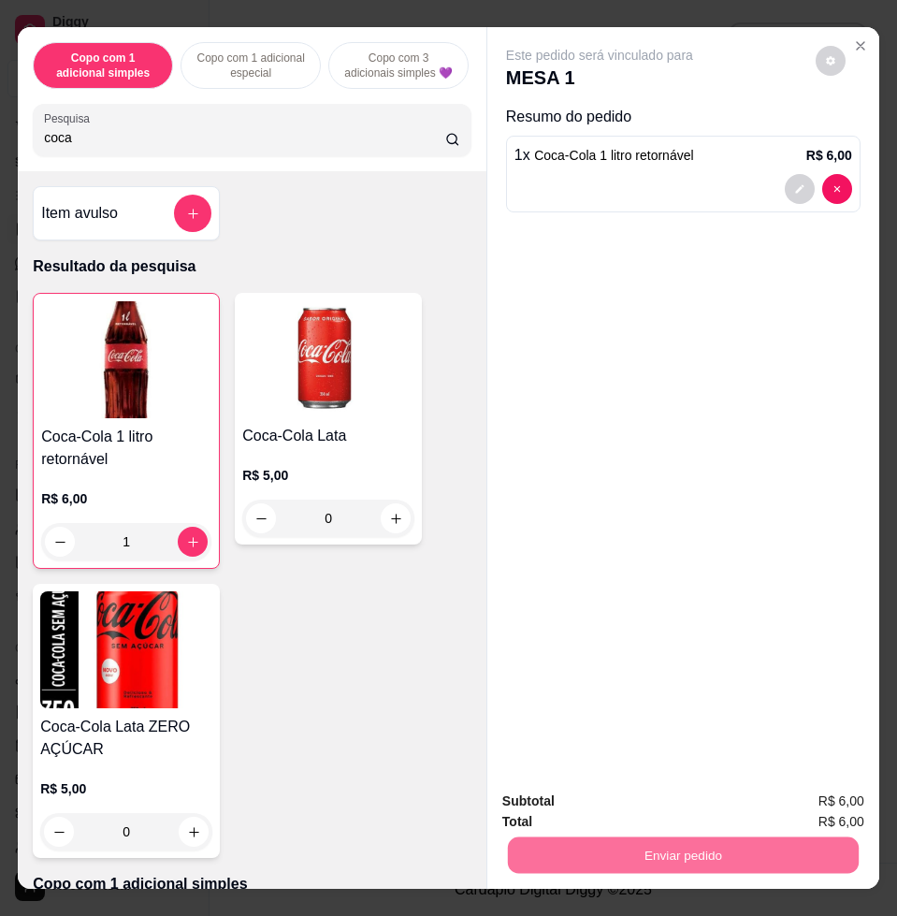
click at [666, 810] on button "Não registrar e enviar pedido" at bounding box center [619, 800] width 195 height 36
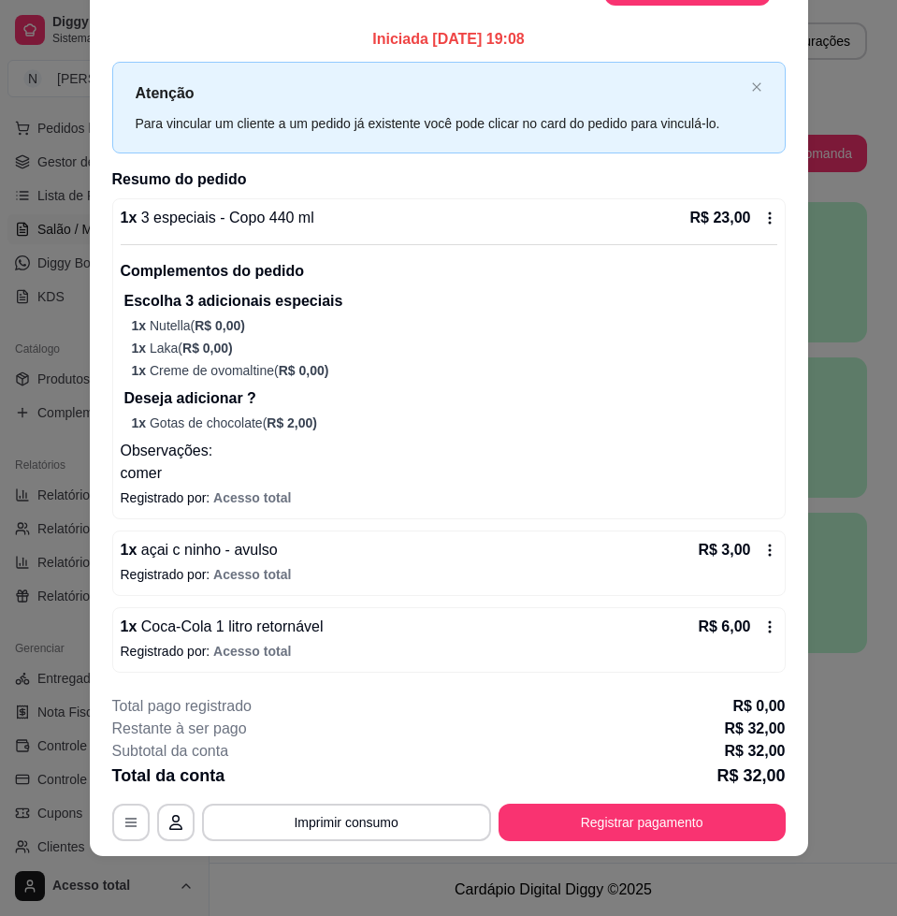
scroll to position [0, 0]
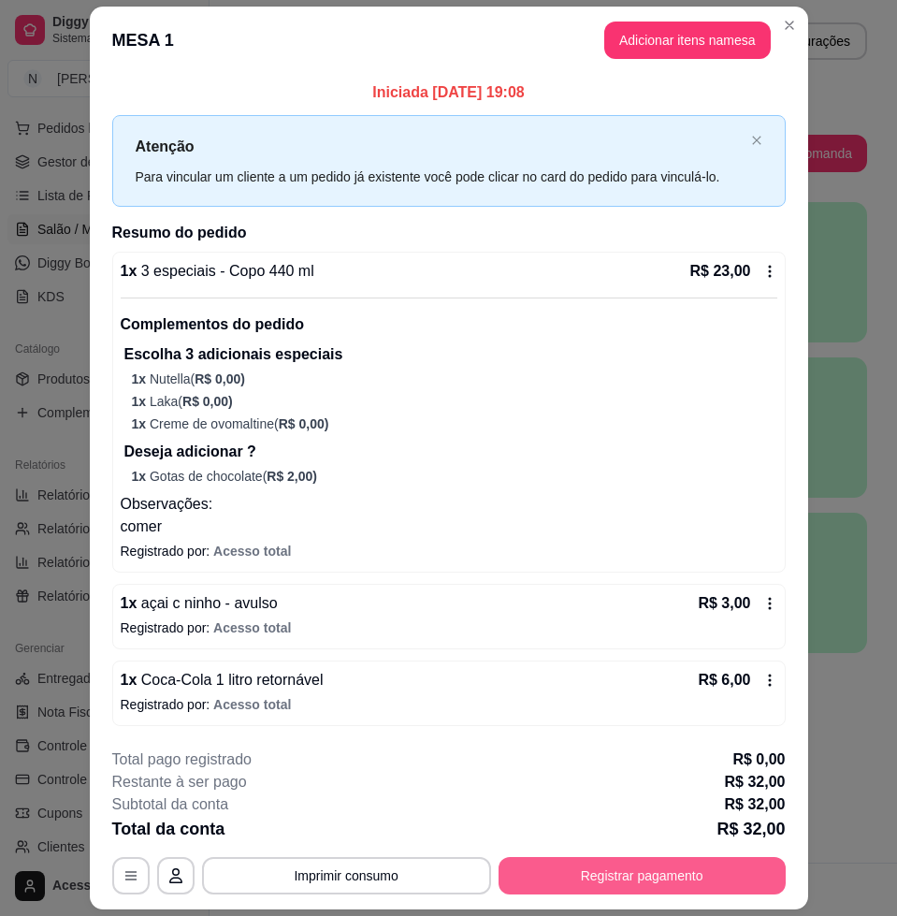
click at [705, 874] on button "Registrar pagamento" at bounding box center [642, 875] width 287 height 37
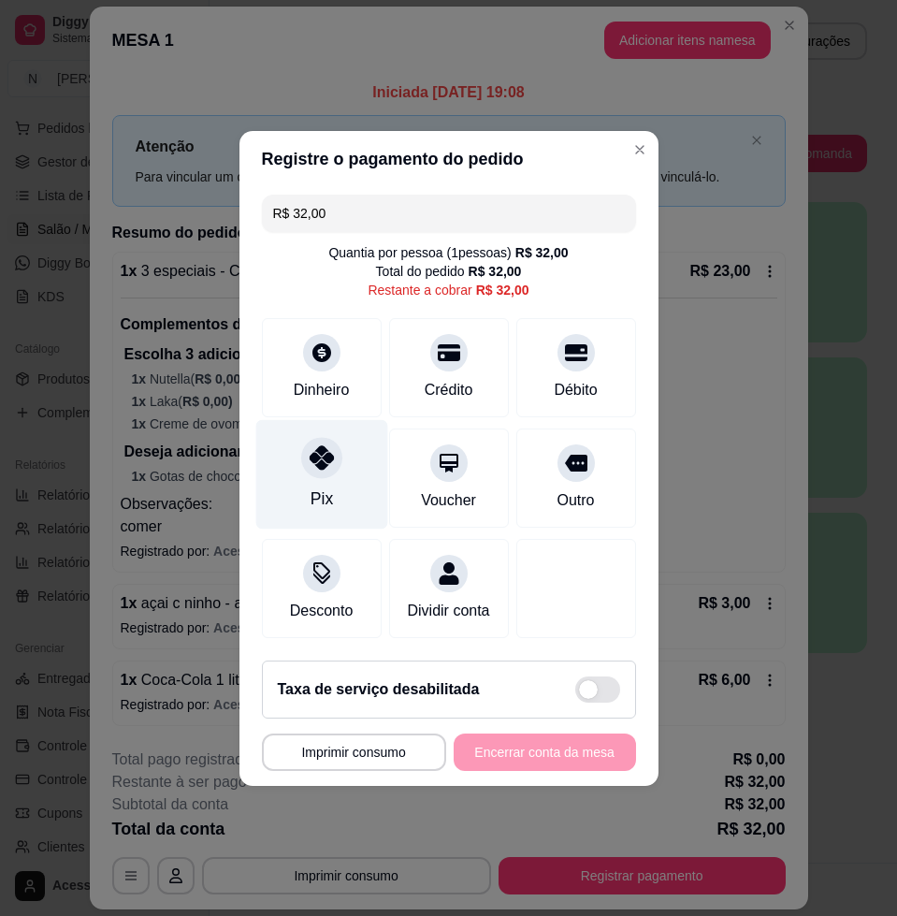
click at [318, 488] on div "Pix" at bounding box center [321, 498] width 22 height 24
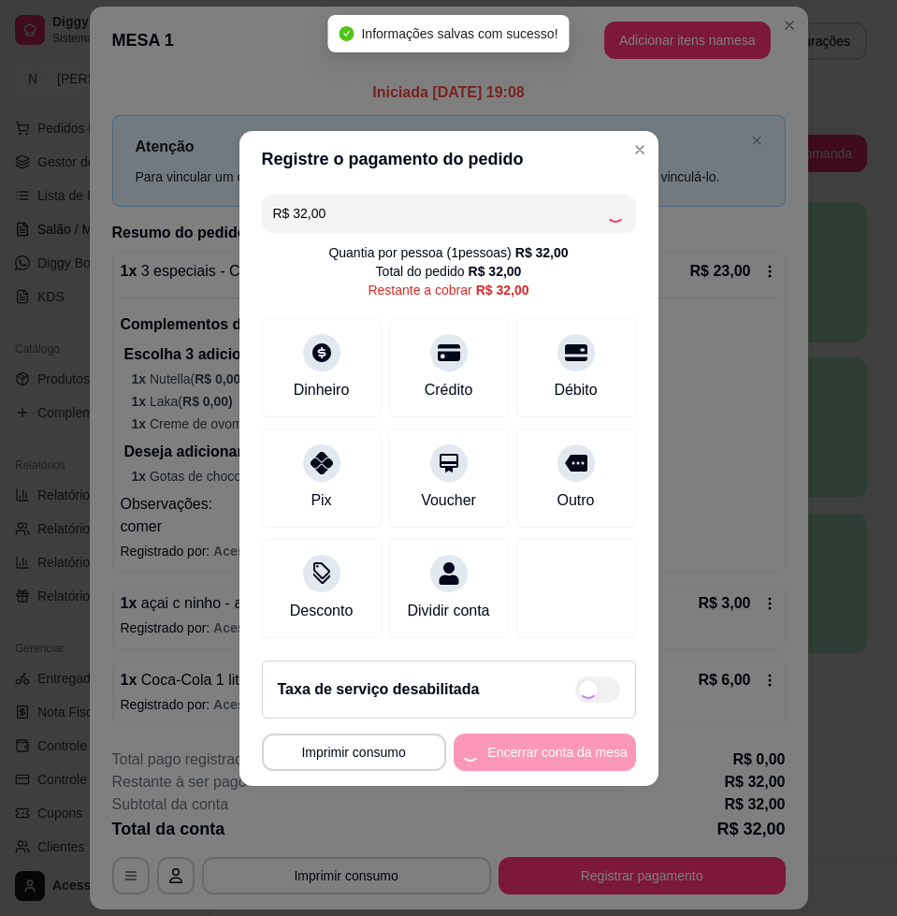
type input "R$ 0,00"
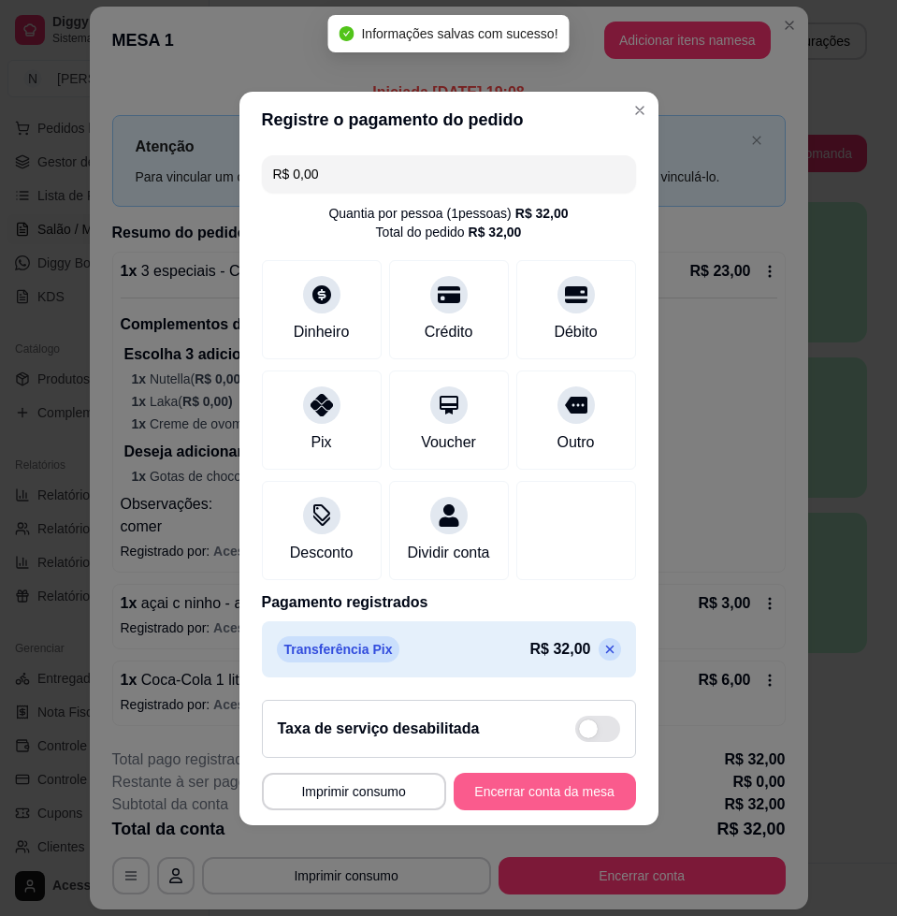
click at [534, 801] on button "Encerrar conta da mesa" at bounding box center [545, 791] width 182 height 37
